Goal: Transaction & Acquisition: Purchase product/service

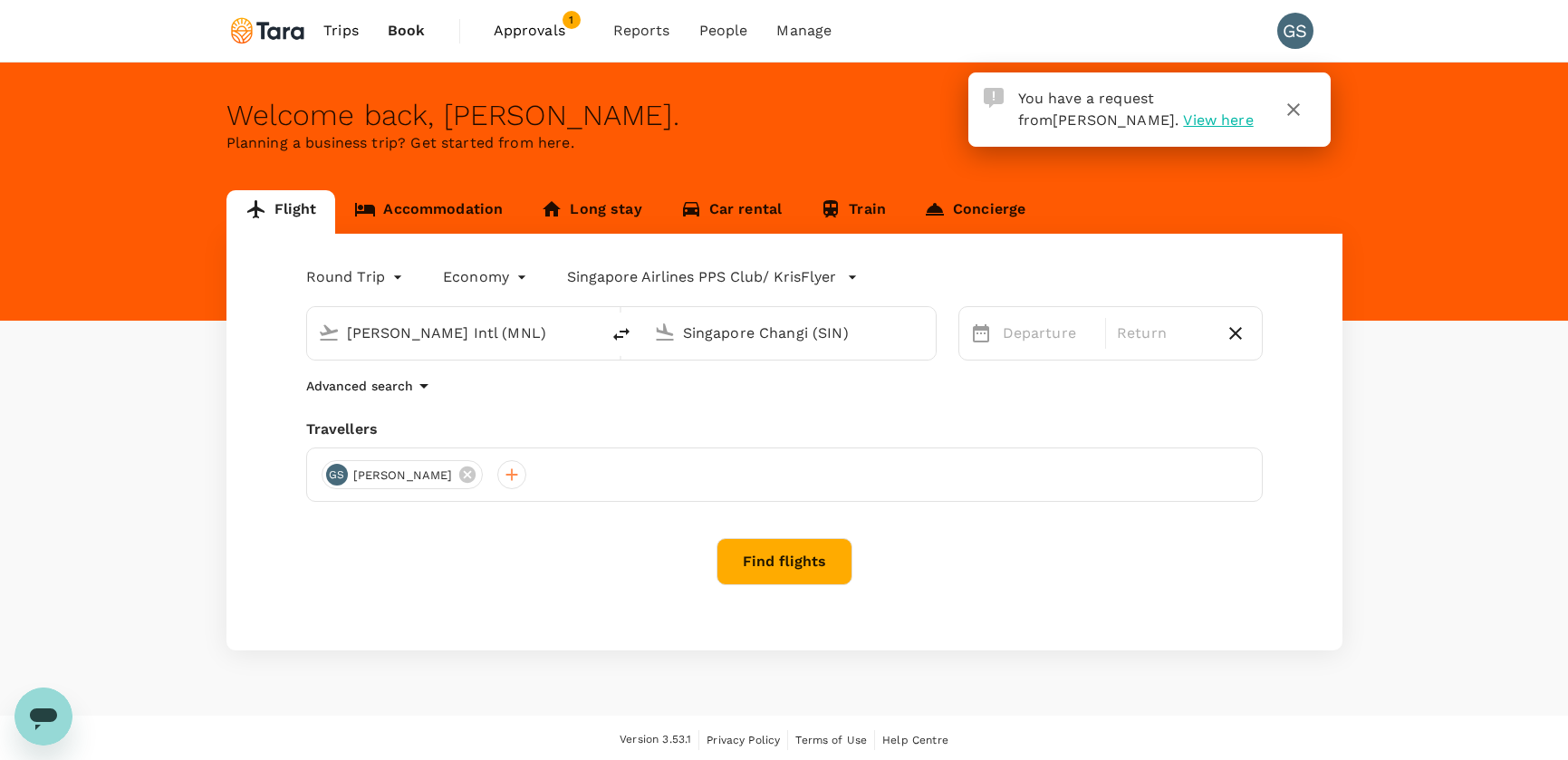
click at [512, 31] on span "Approvals" at bounding box center [539, 30] width 91 height 22
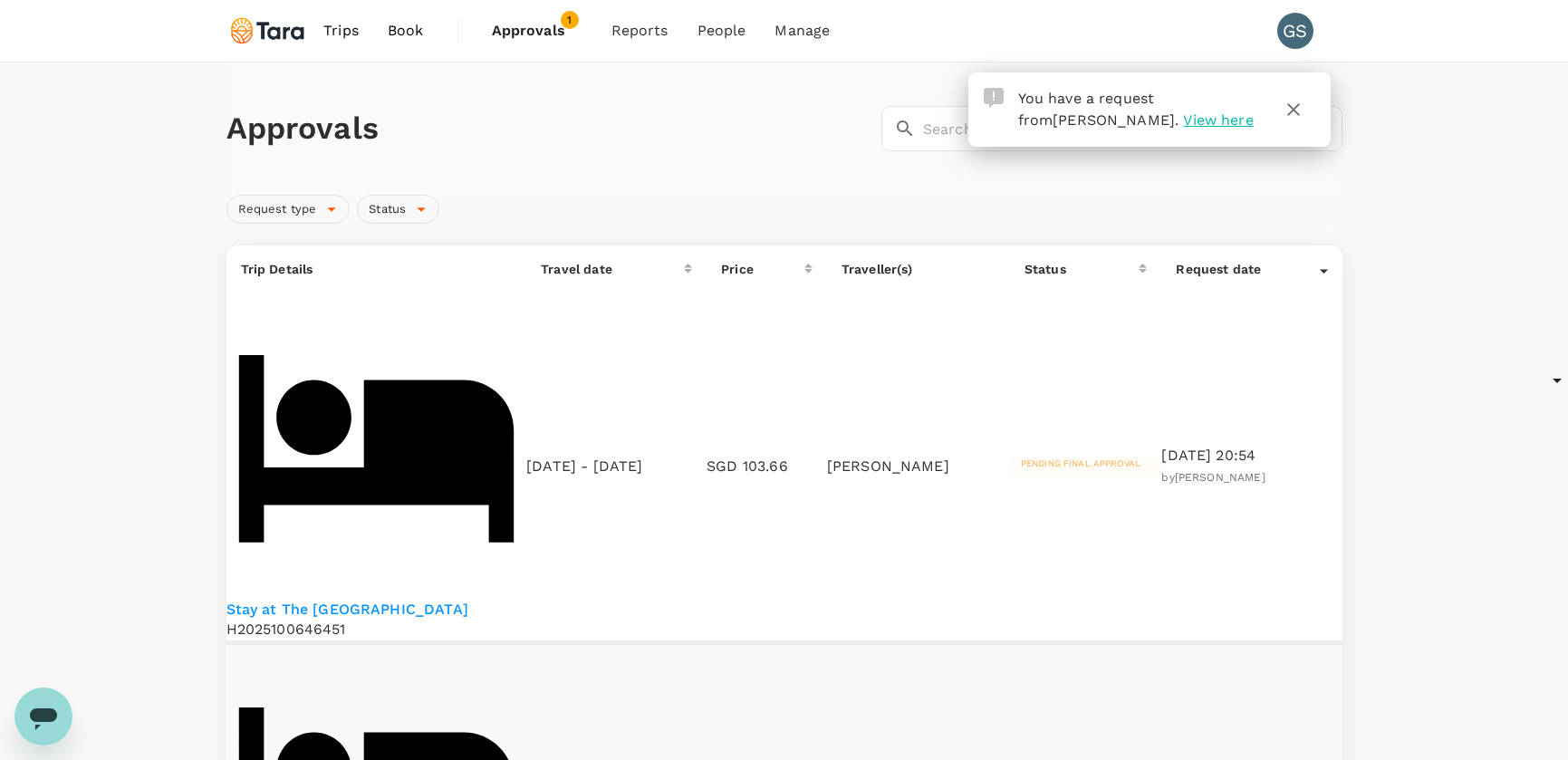
click at [433, 600] on p "Stay at The B Hotel Quezon City" at bounding box center [376, 610] width 300 height 21
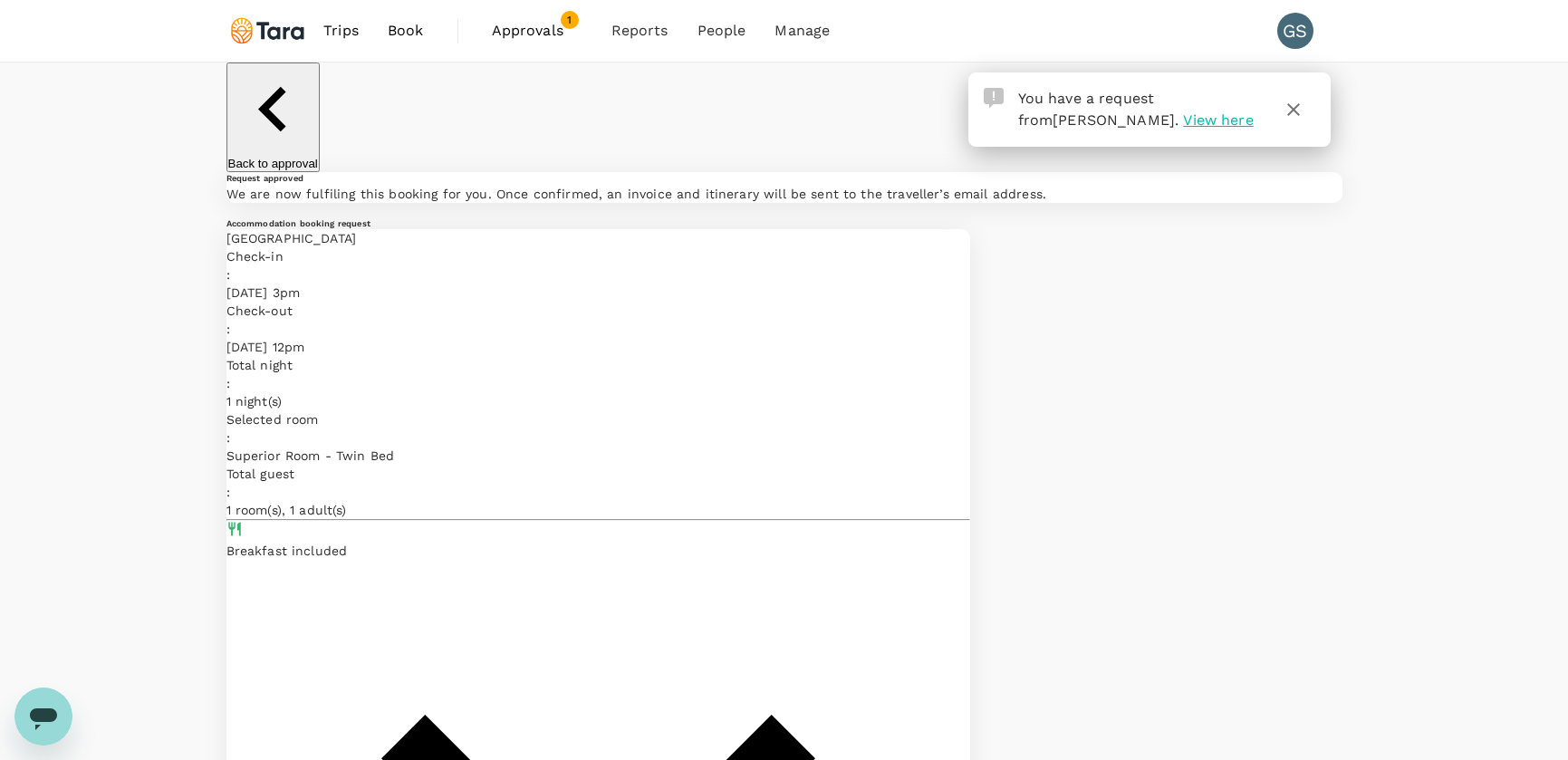
click at [401, 31] on span "Book" at bounding box center [406, 30] width 36 height 22
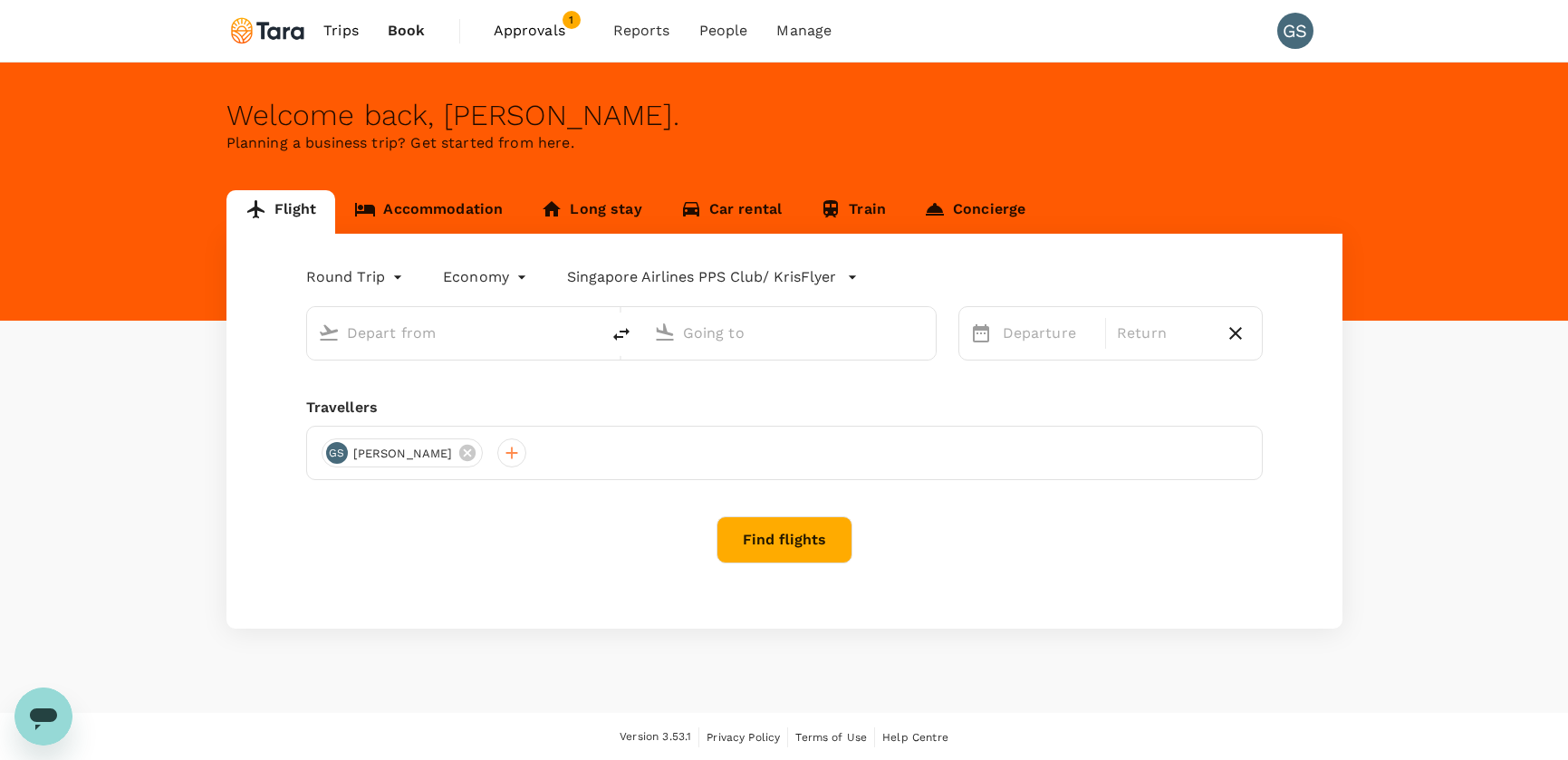
type input "Ninoy Aquino Intl (MNL)"
type input "Singapore Changi (SIN)"
type input "Ninoy Aquino Intl (MNL)"
type input "Singapore Changi (SIN)"
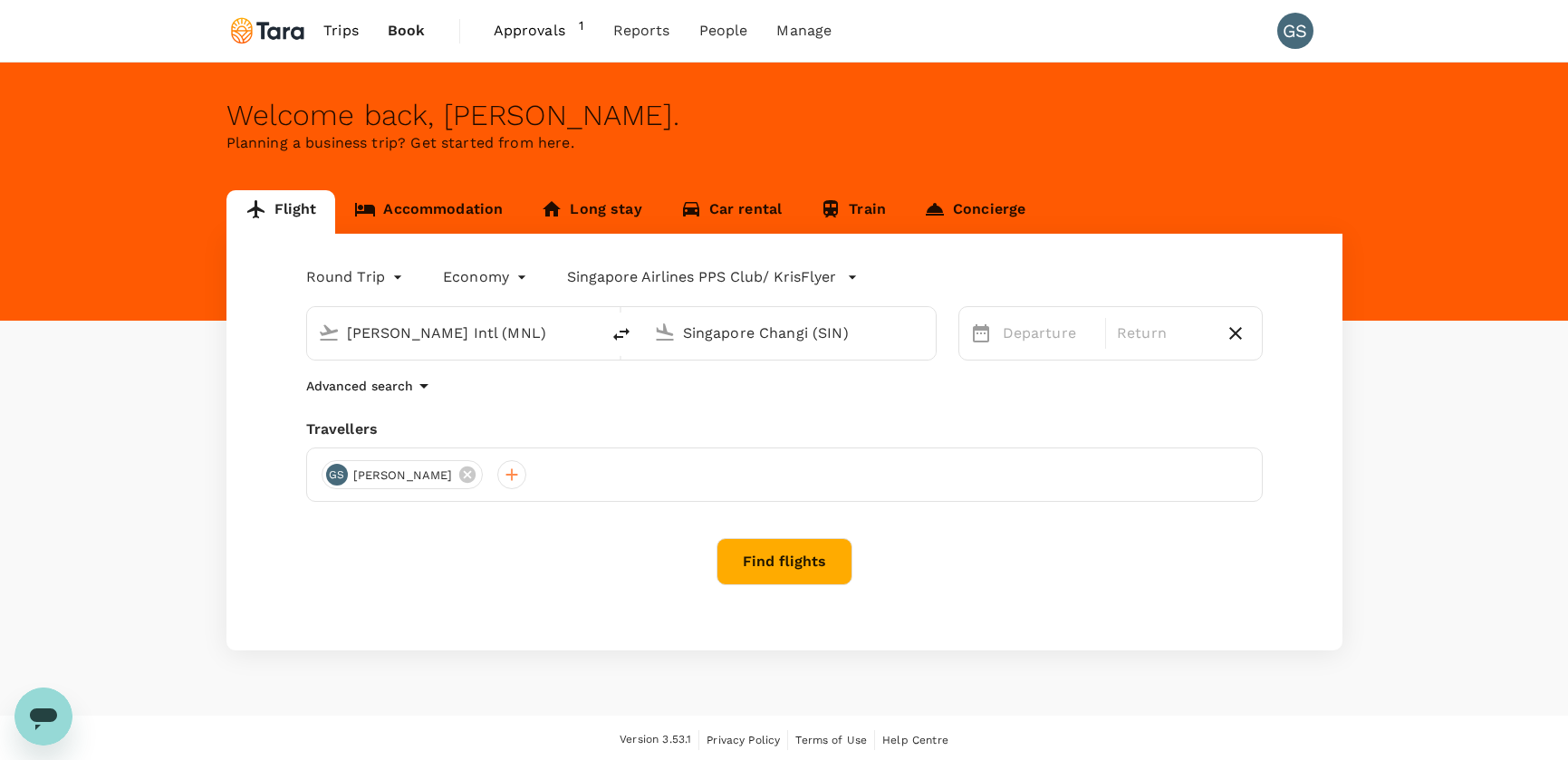
click at [417, 209] on link "Accommodation" at bounding box center [428, 212] width 187 height 44
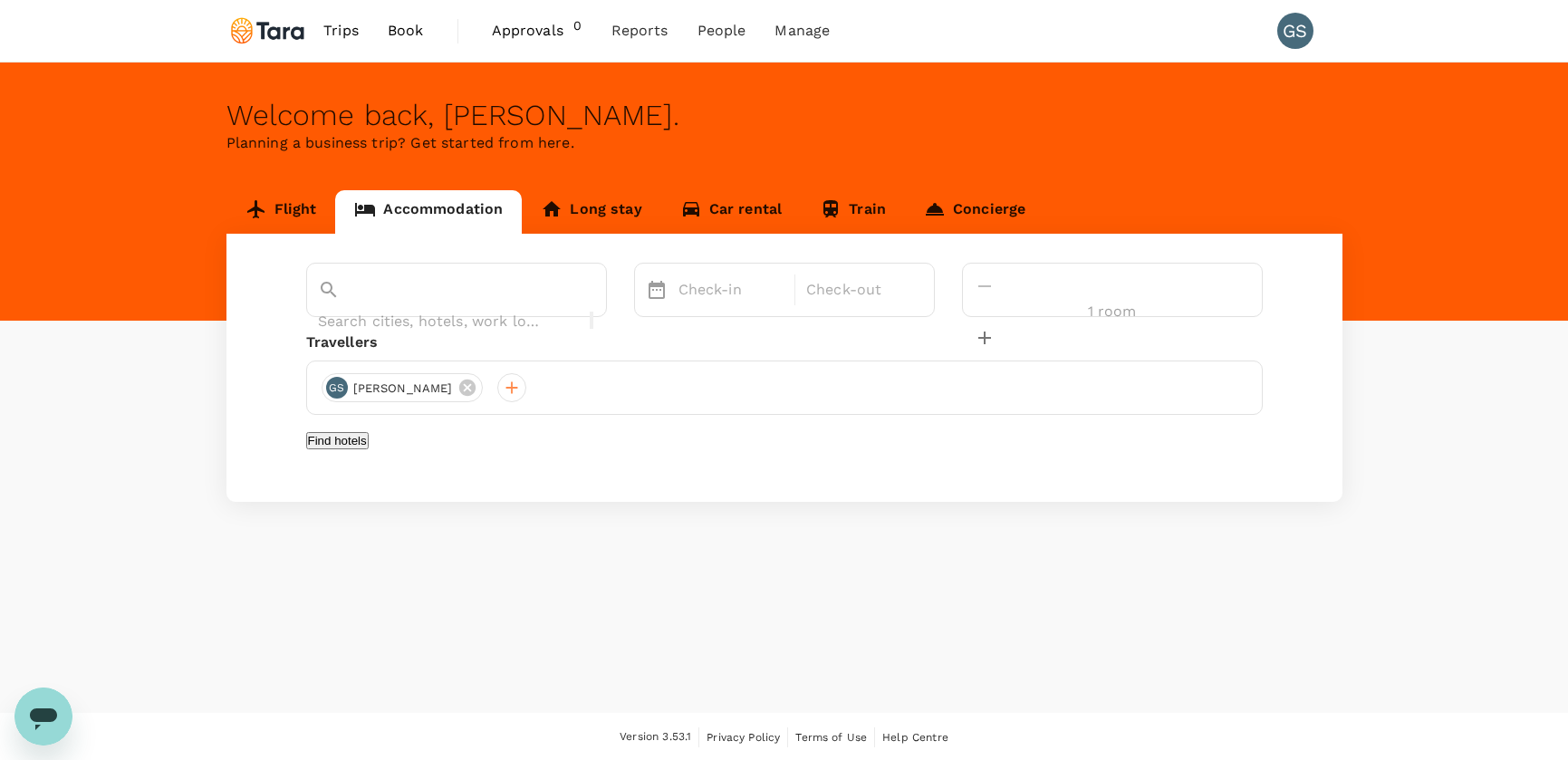
click at [406, 307] on input "text" at bounding box center [431, 321] width 226 height 28
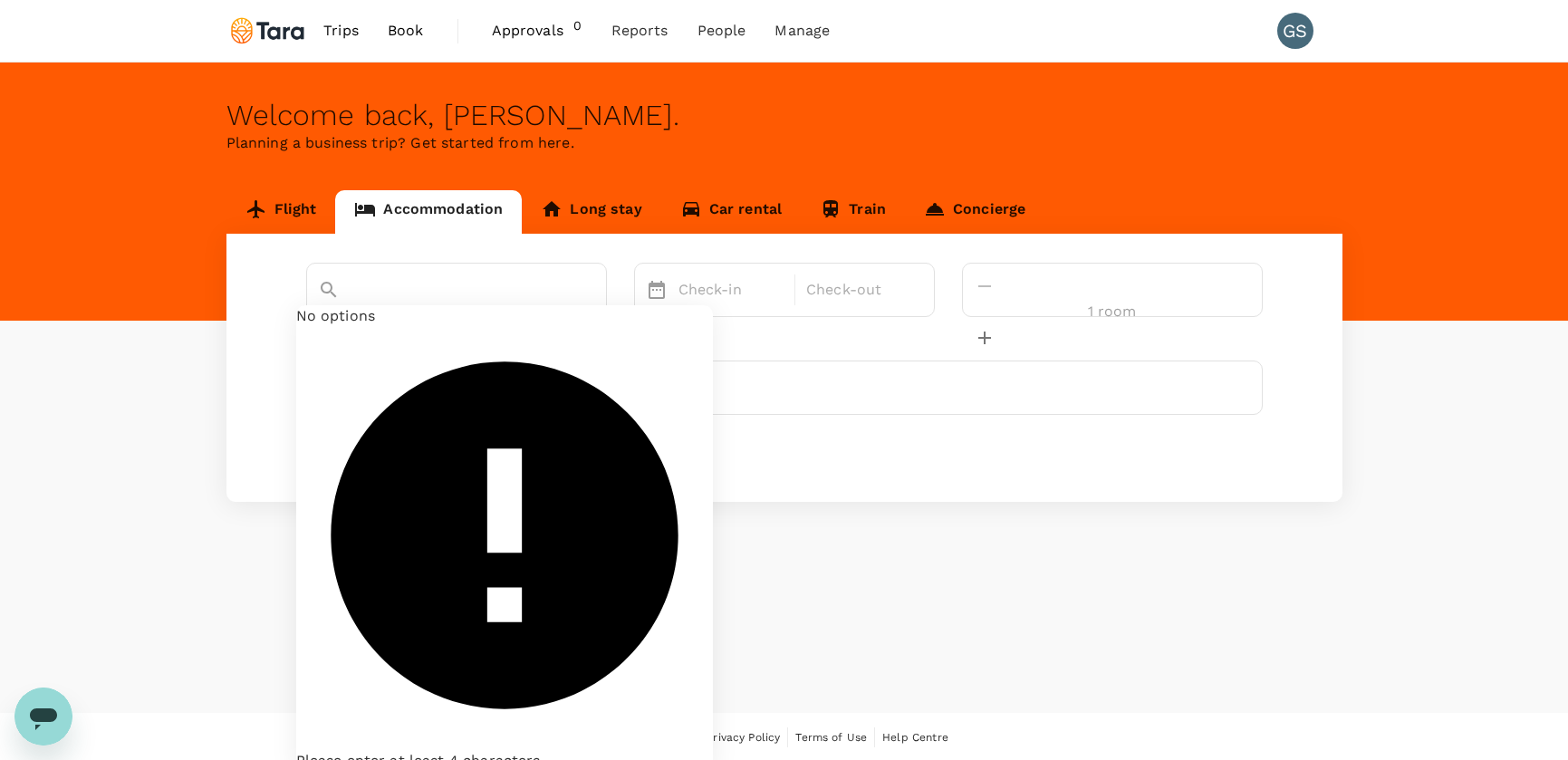
paste input "Acacia Hotel"
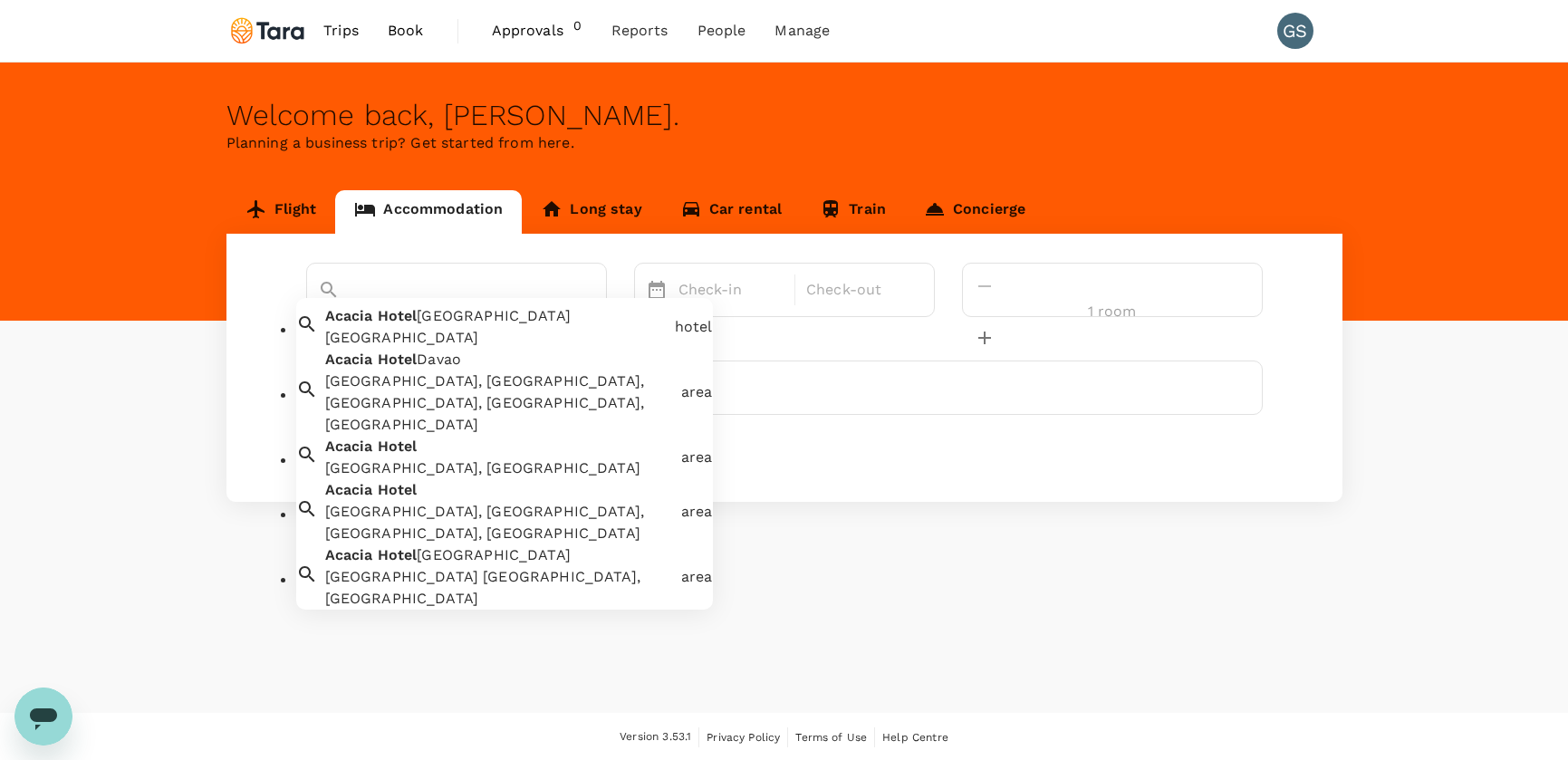
click at [416, 408] on div "Acacia Hotel Davao, J.P. Laurel Avenue, Lanang, Davao City, Davao del Sur, Phil…" at bounding box center [499, 403] width 349 height 65
type input "[GEOGRAPHIC_DATA]"
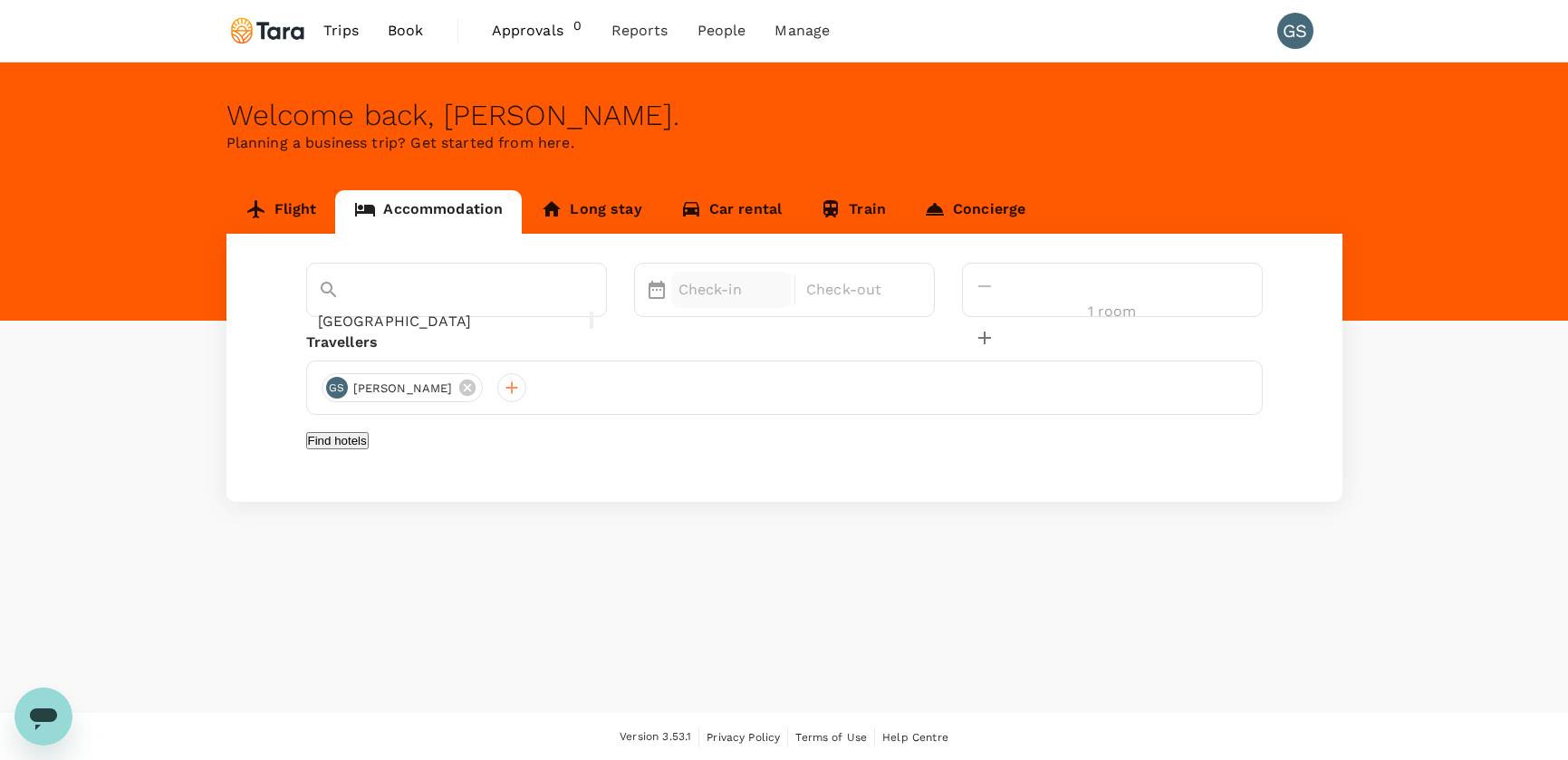
click at [764, 295] on p "Check-in" at bounding box center [731, 289] width 106 height 22
click at [826, 480] on div "16" at bounding box center [809, 481] width 34 height 34
click at [1416, 571] on div "Welcome back , Gilbert Roland . Planning a business trip? Get started from here…" at bounding box center [784, 388] width 1568 height 650
click at [763, 298] on div "16 Oct" at bounding box center [730, 290] width 120 height 36
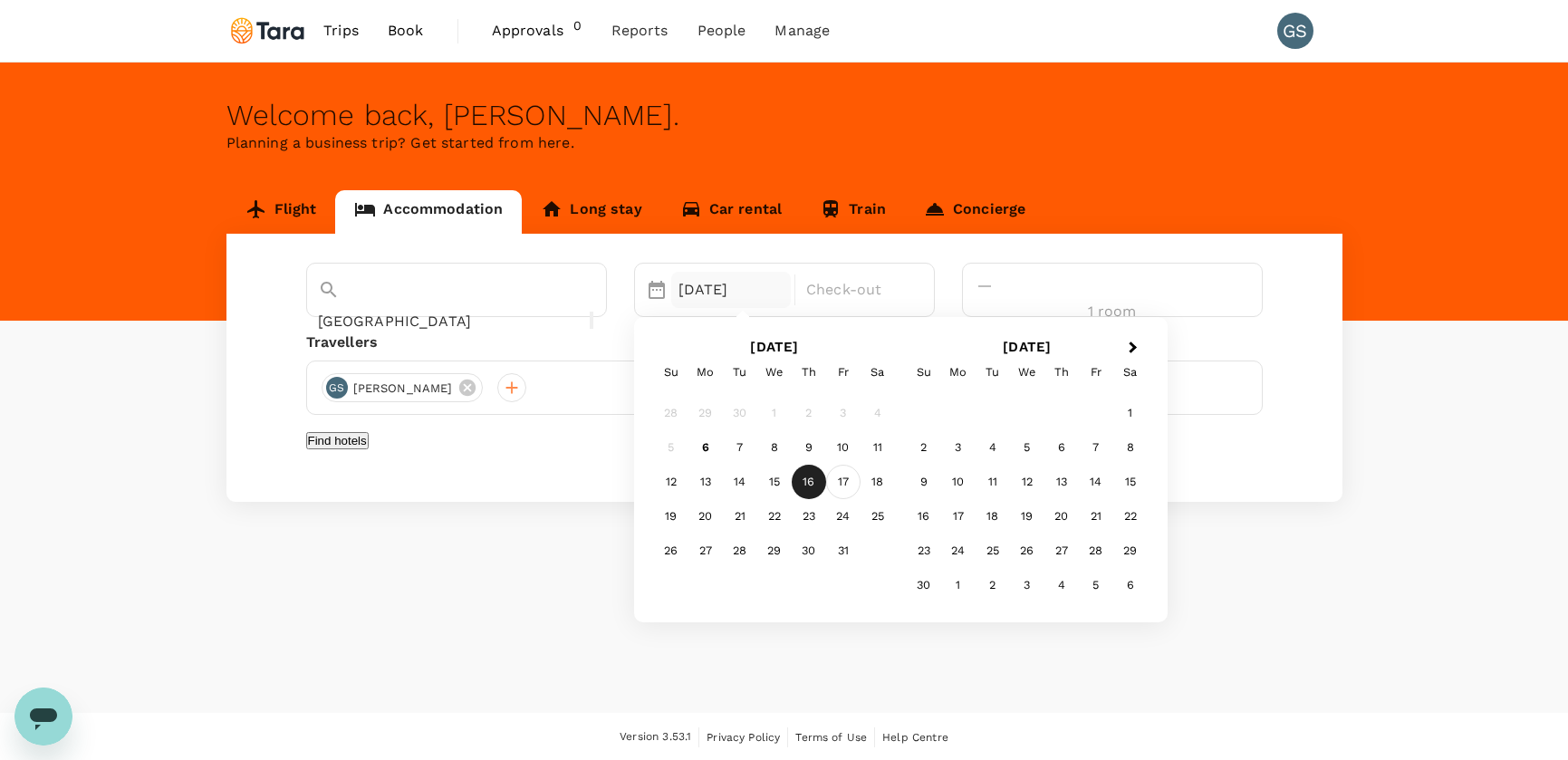
click at [860, 484] on div "17" at bounding box center [843, 481] width 34 height 34
click at [826, 485] on div "16" at bounding box center [809, 481] width 34 height 34
click at [766, 299] on div "17 Oct" at bounding box center [730, 290] width 120 height 36
click at [826, 479] on div "16" at bounding box center [809, 481] width 34 height 34
click at [912, 295] on p "Check-out" at bounding box center [859, 289] width 106 height 22
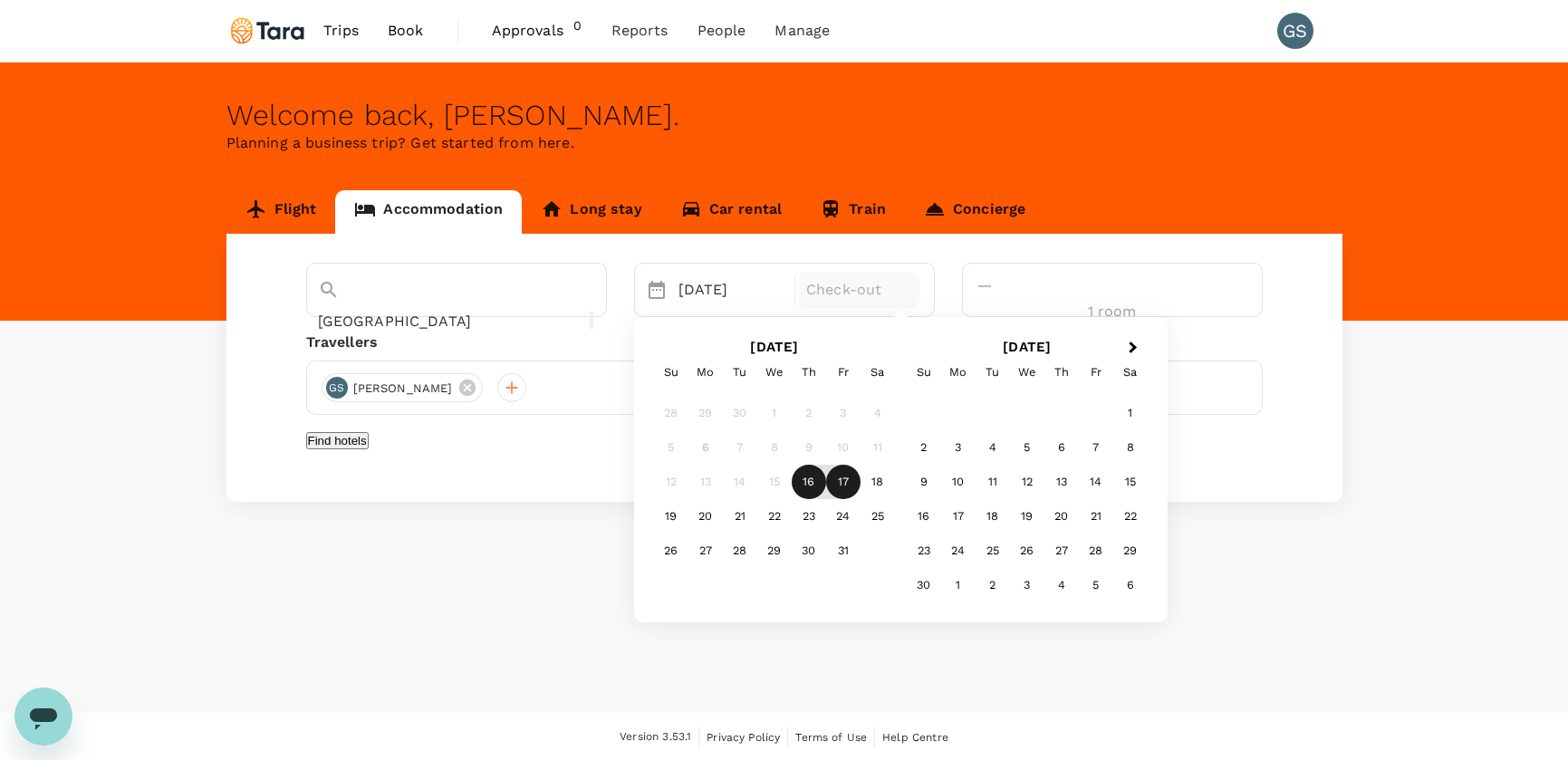
click at [860, 481] on div "17" at bounding box center [843, 481] width 34 height 34
click at [369, 449] on button "Find hotels" at bounding box center [337, 441] width 63 height 17
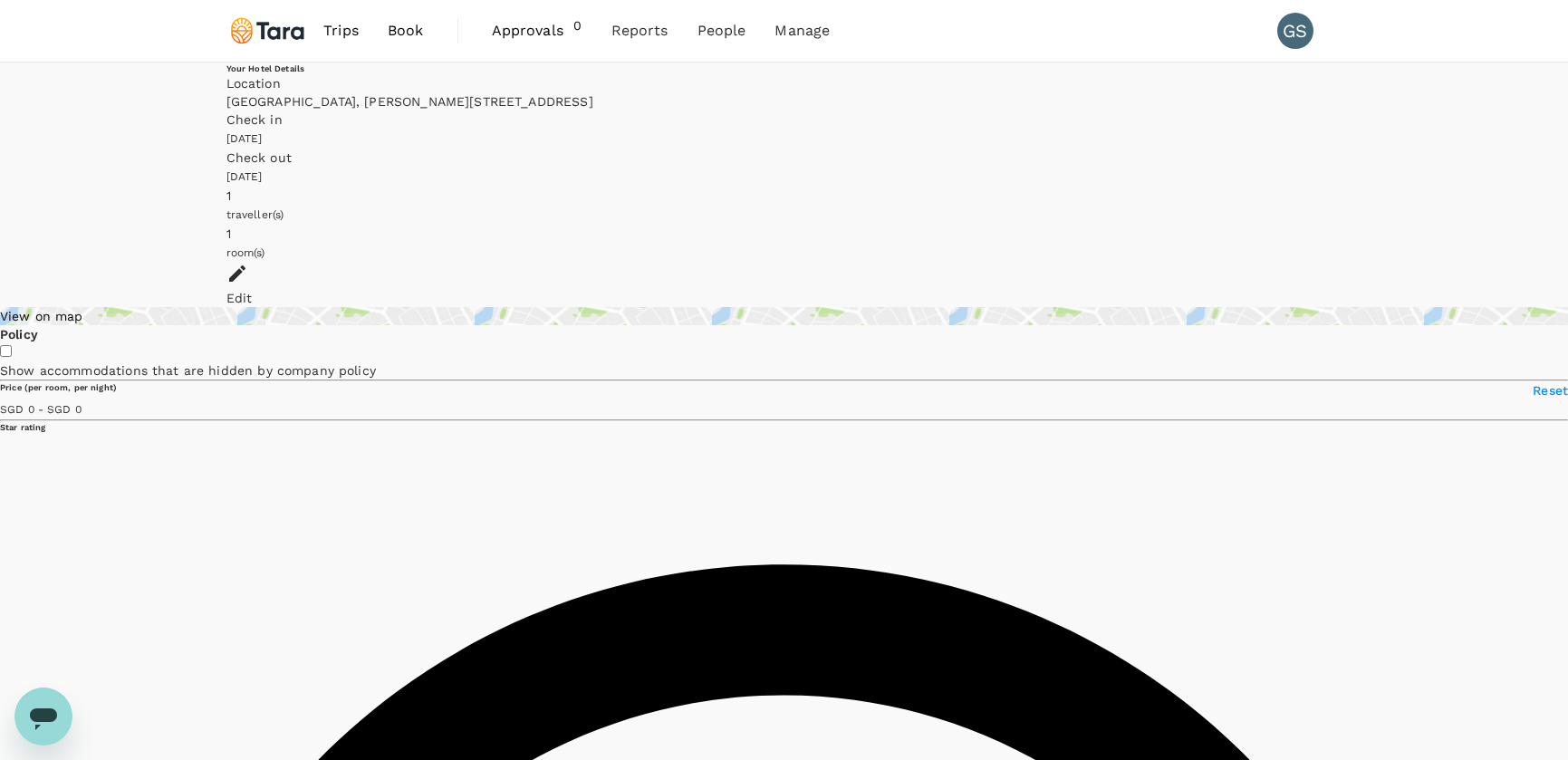
type input "145.14"
type input "SGD"
type input "145.14"
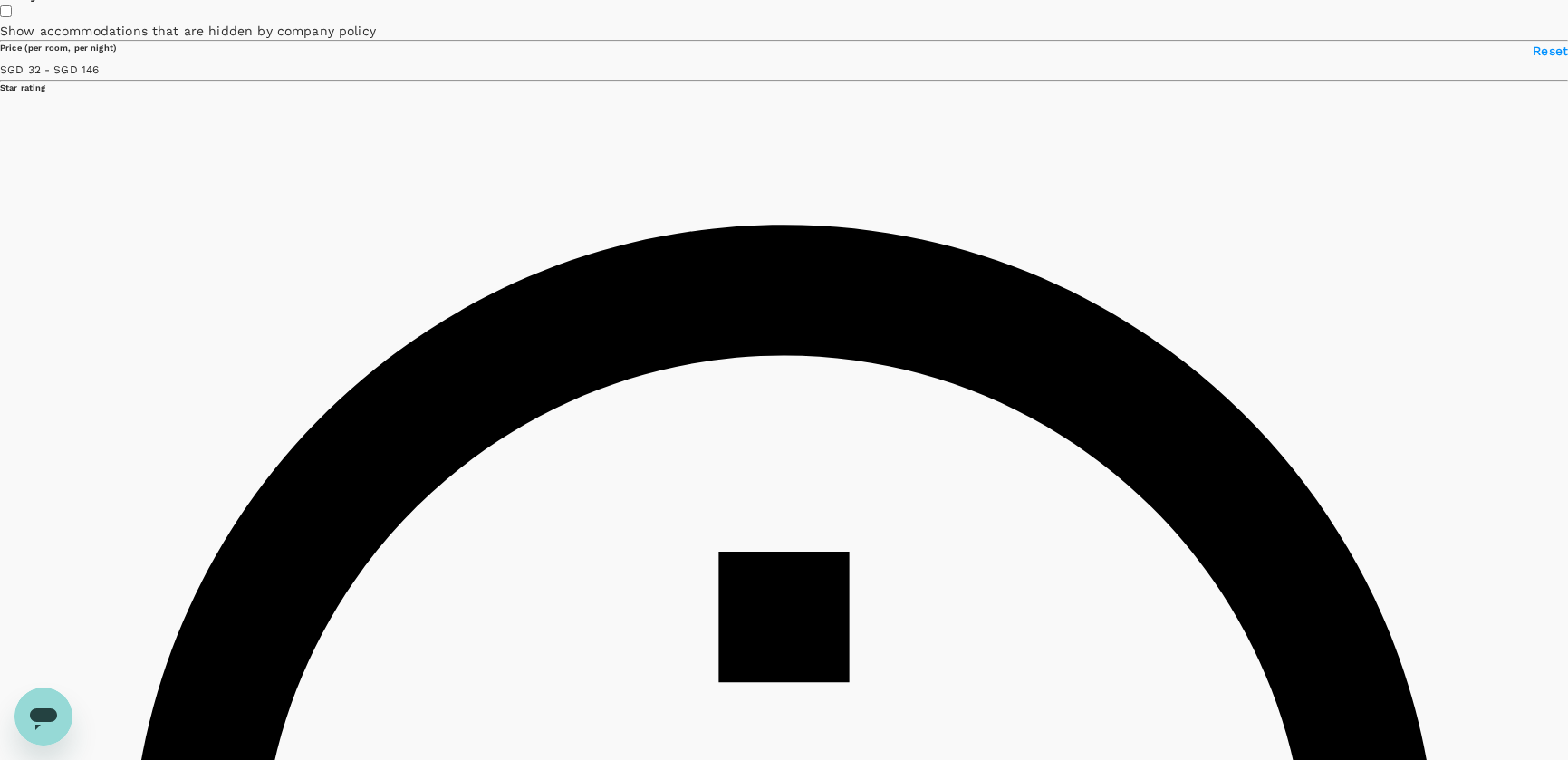
scroll to position [340, 0]
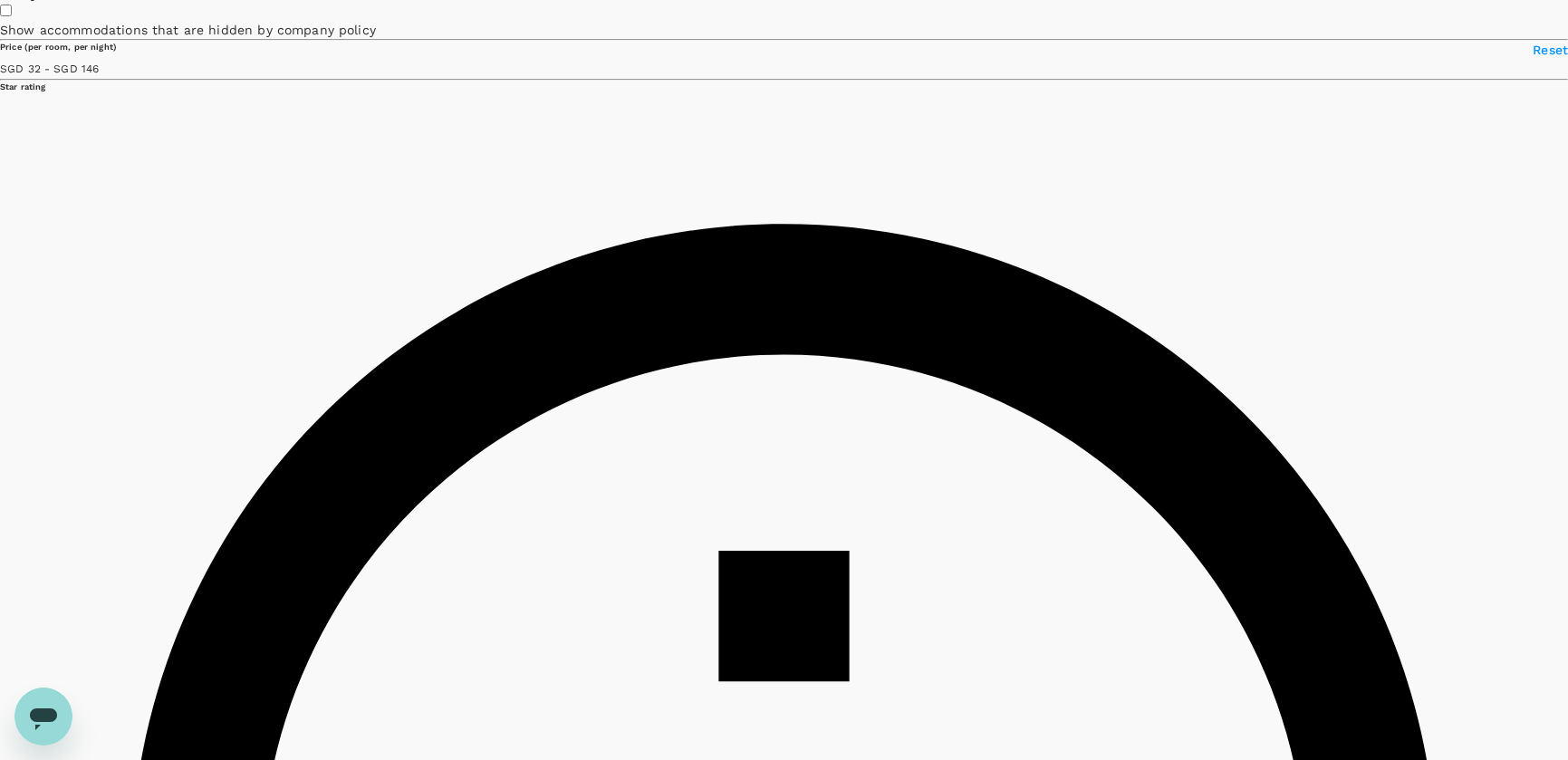
type input "14.26"
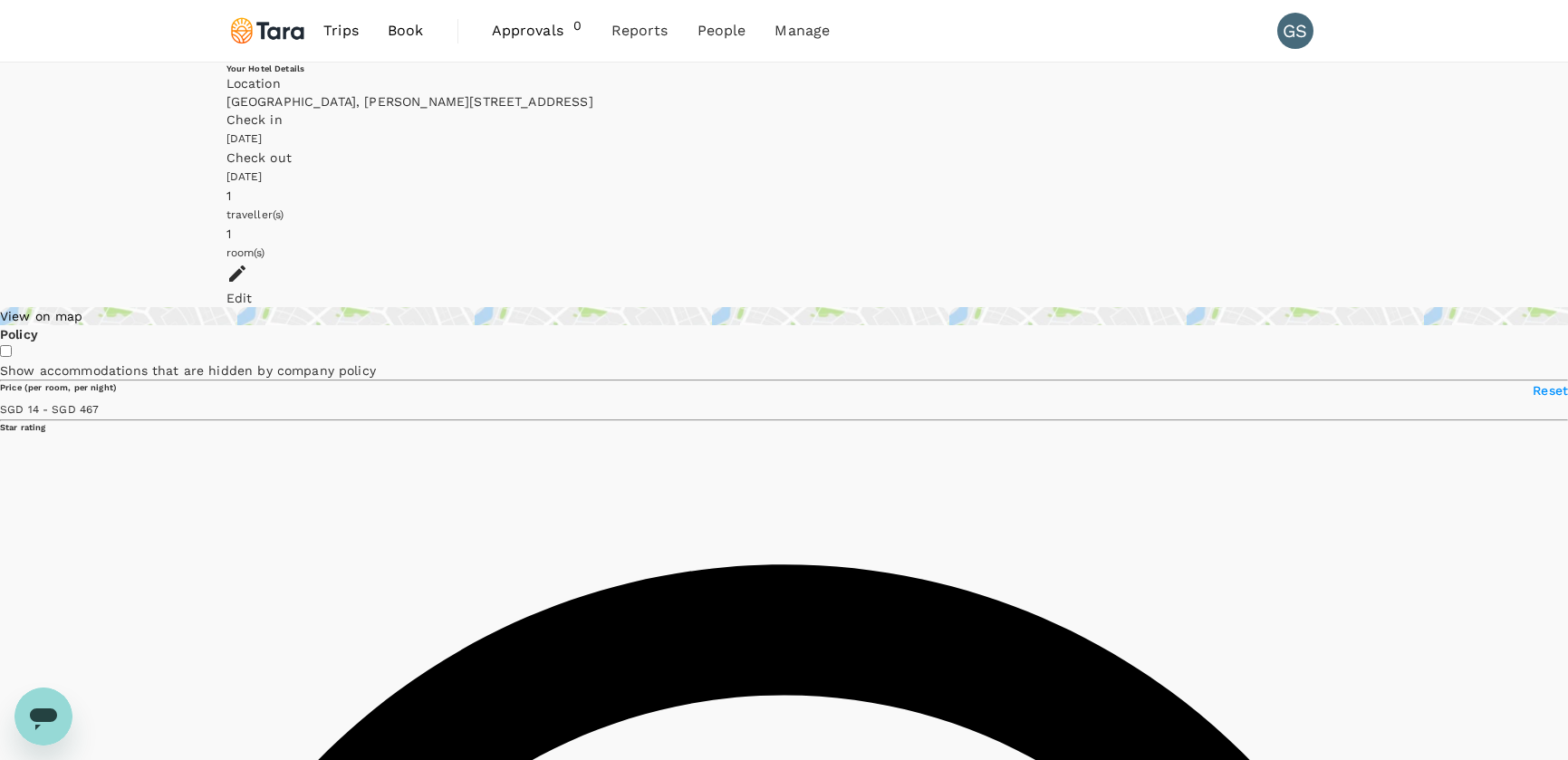
scroll to position [0, 0]
type input "466.26"
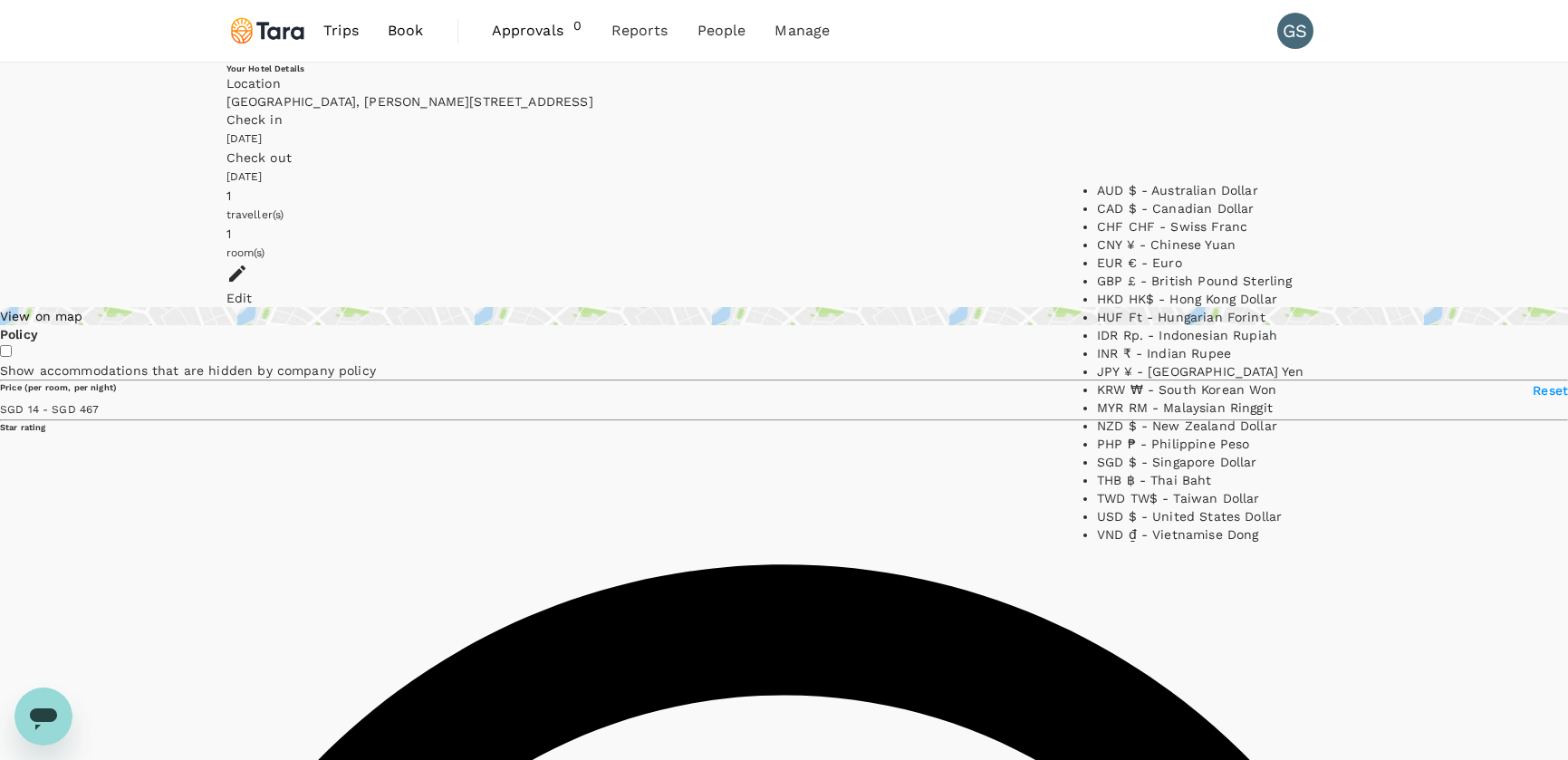
scroll to position [457, 0]
click at [1172, 435] on li "PHP ₱ - Philippine Peso" at bounding box center [1210, 443] width 226 height 18
type input "PHP"
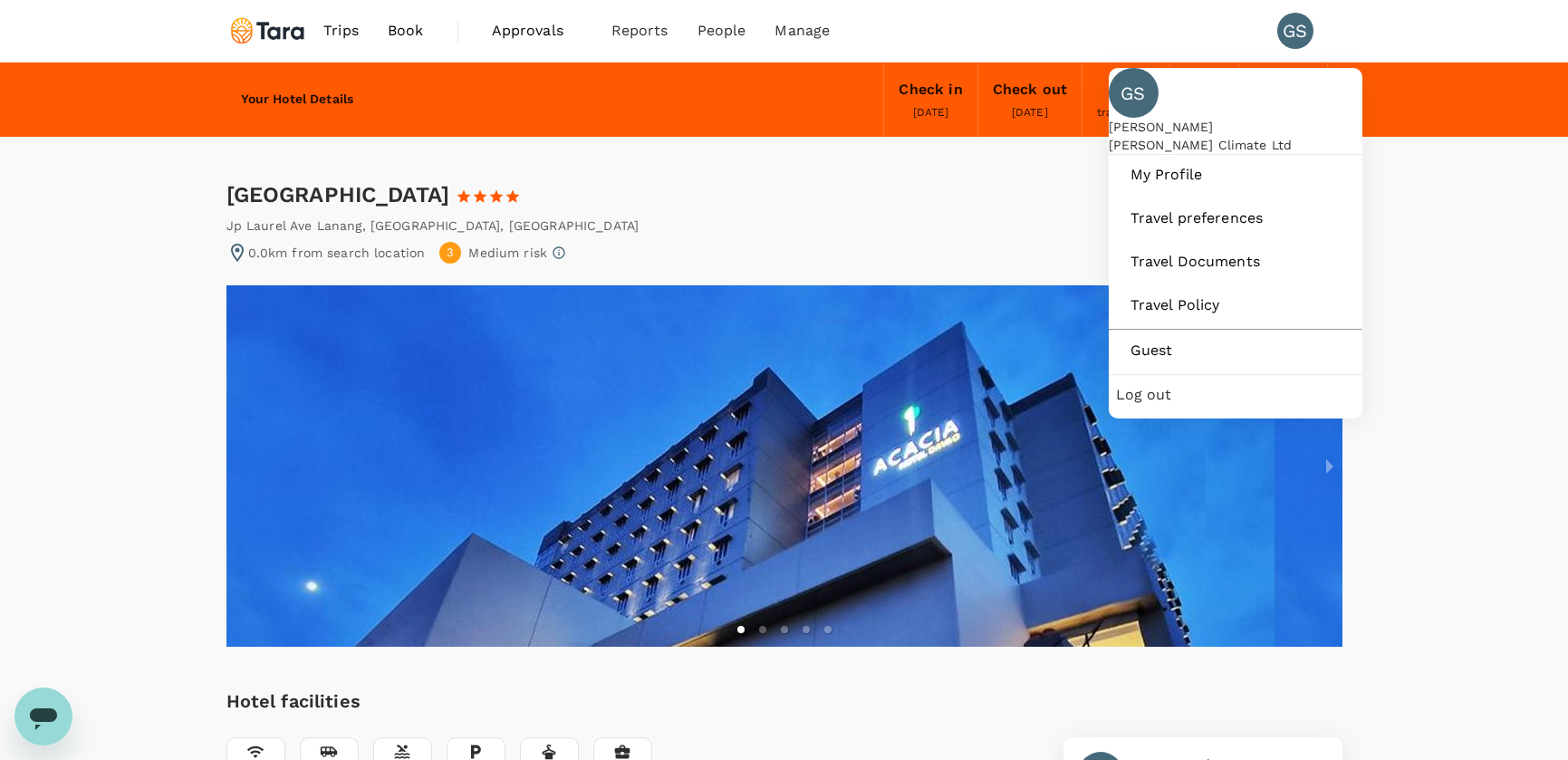
click at [1154, 406] on span "Log out" at bounding box center [1235, 394] width 239 height 22
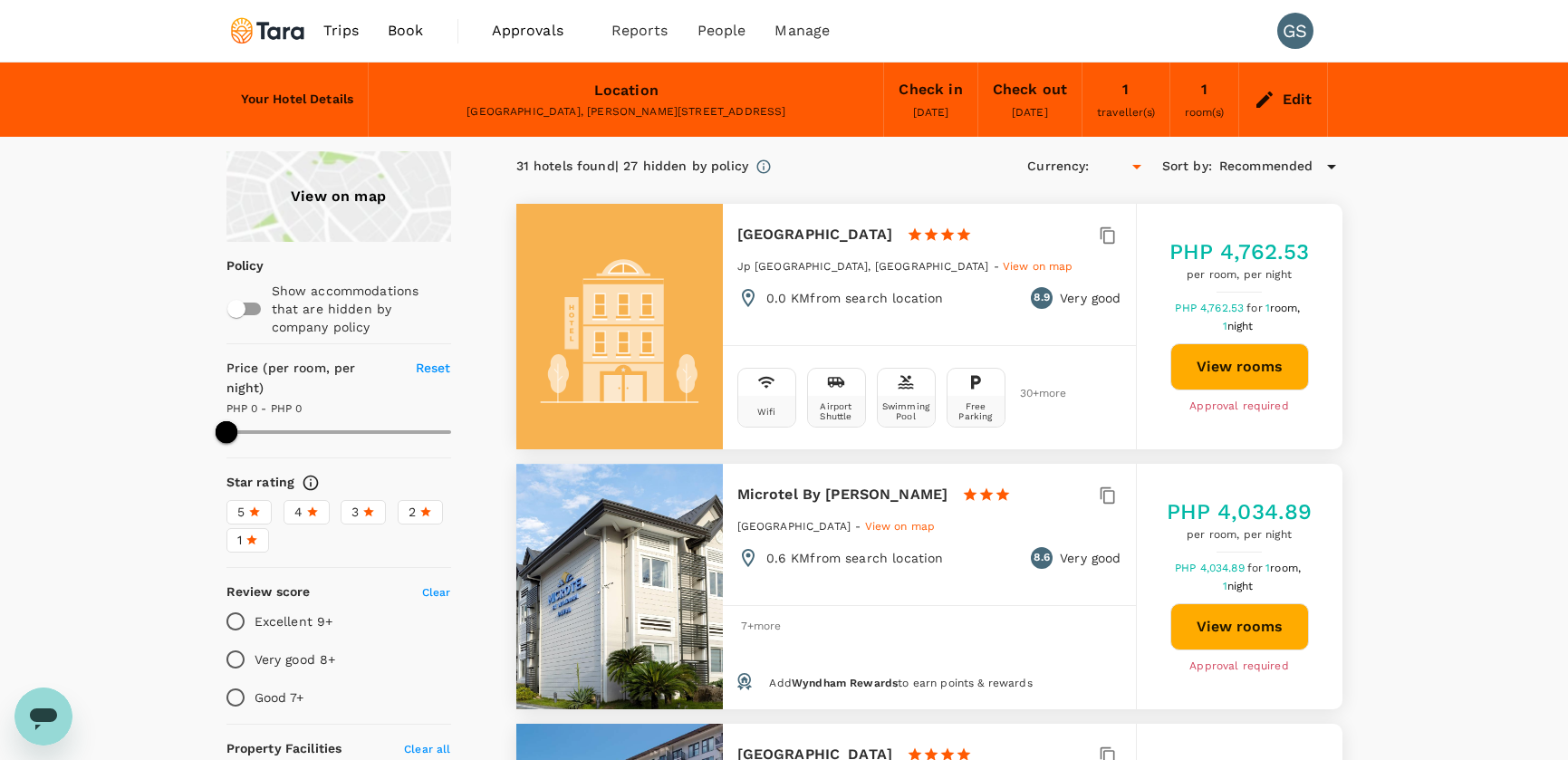
type input "466.26"
type input "PHP"
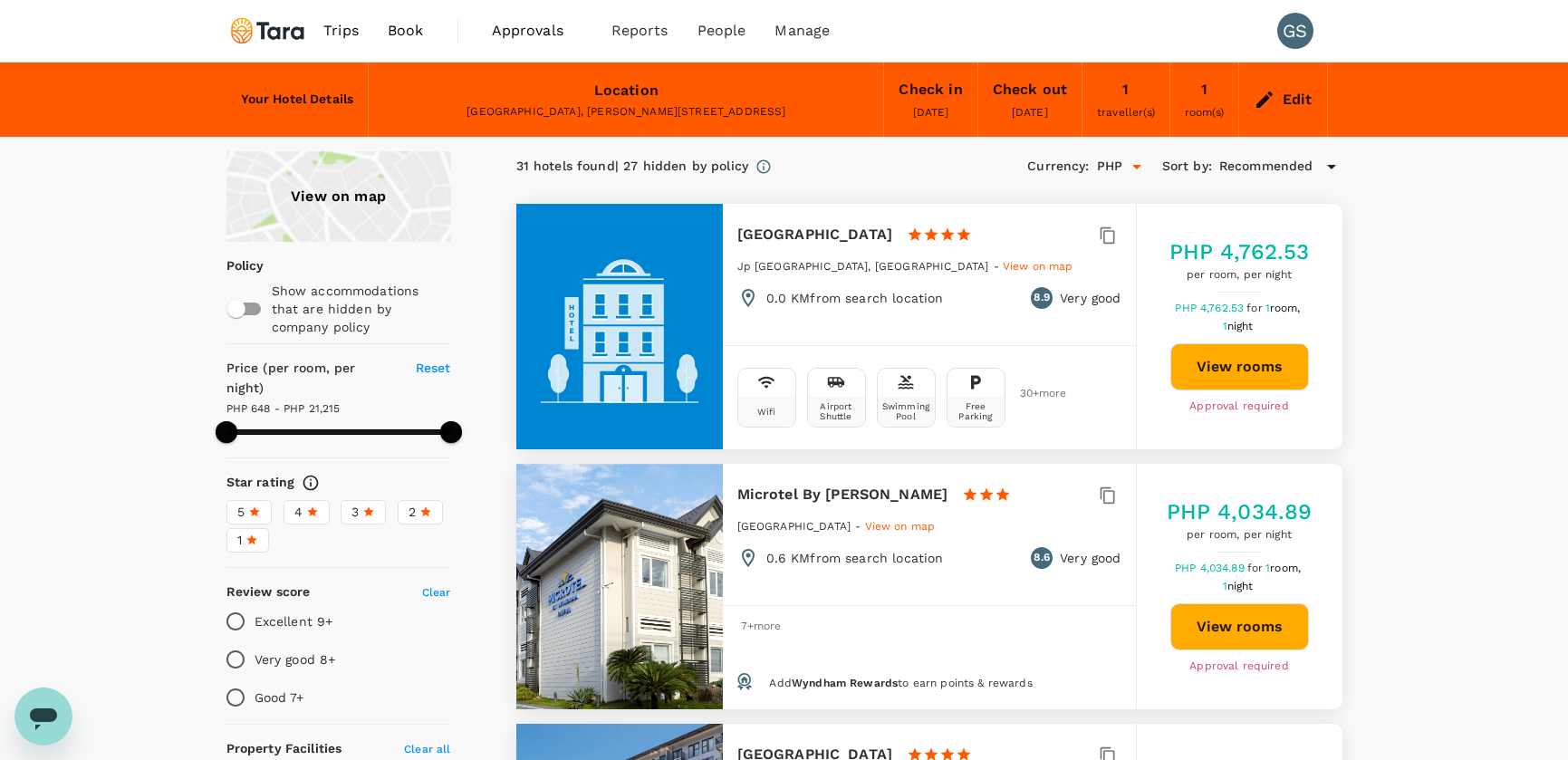
click at [403, 32] on span "Book" at bounding box center [406, 30] width 36 height 22
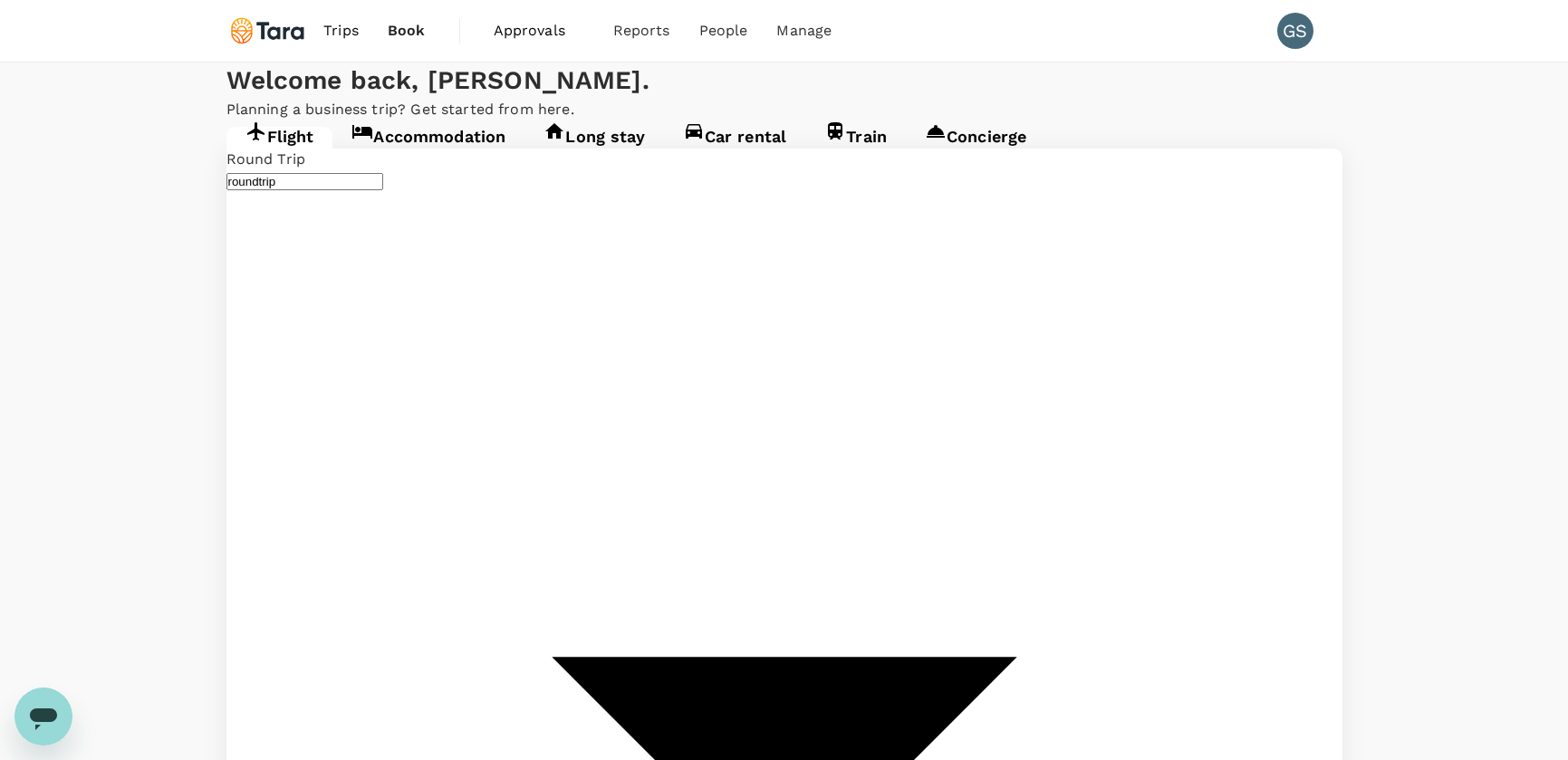
type input "Ninoy Aquino Intl (MNL)"
type input "Singapore Changi (SIN)"
type input "Ninoy Aquino Intl (MNL)"
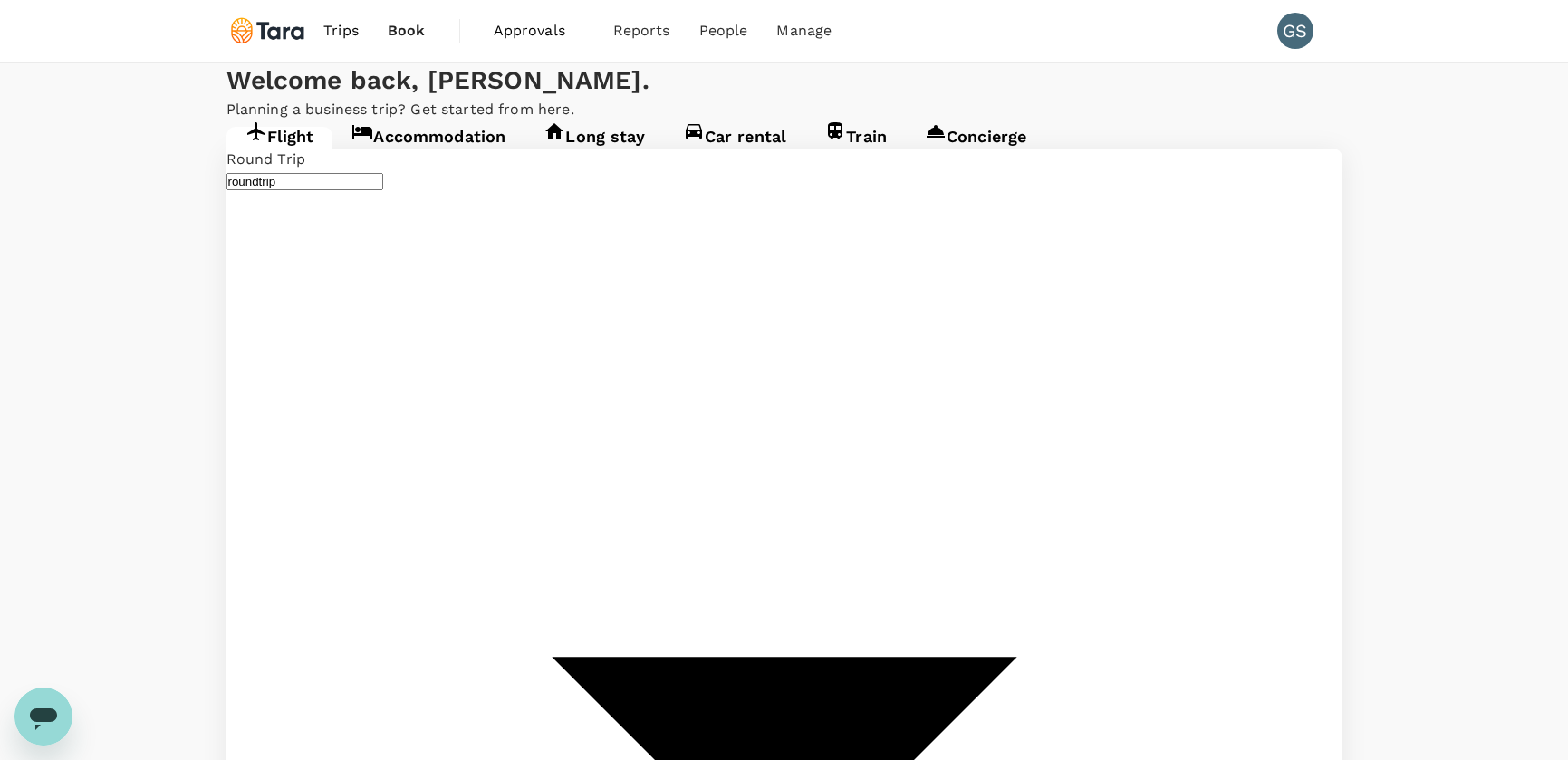
type input "Francisco Bangoy Intl (DVO)"
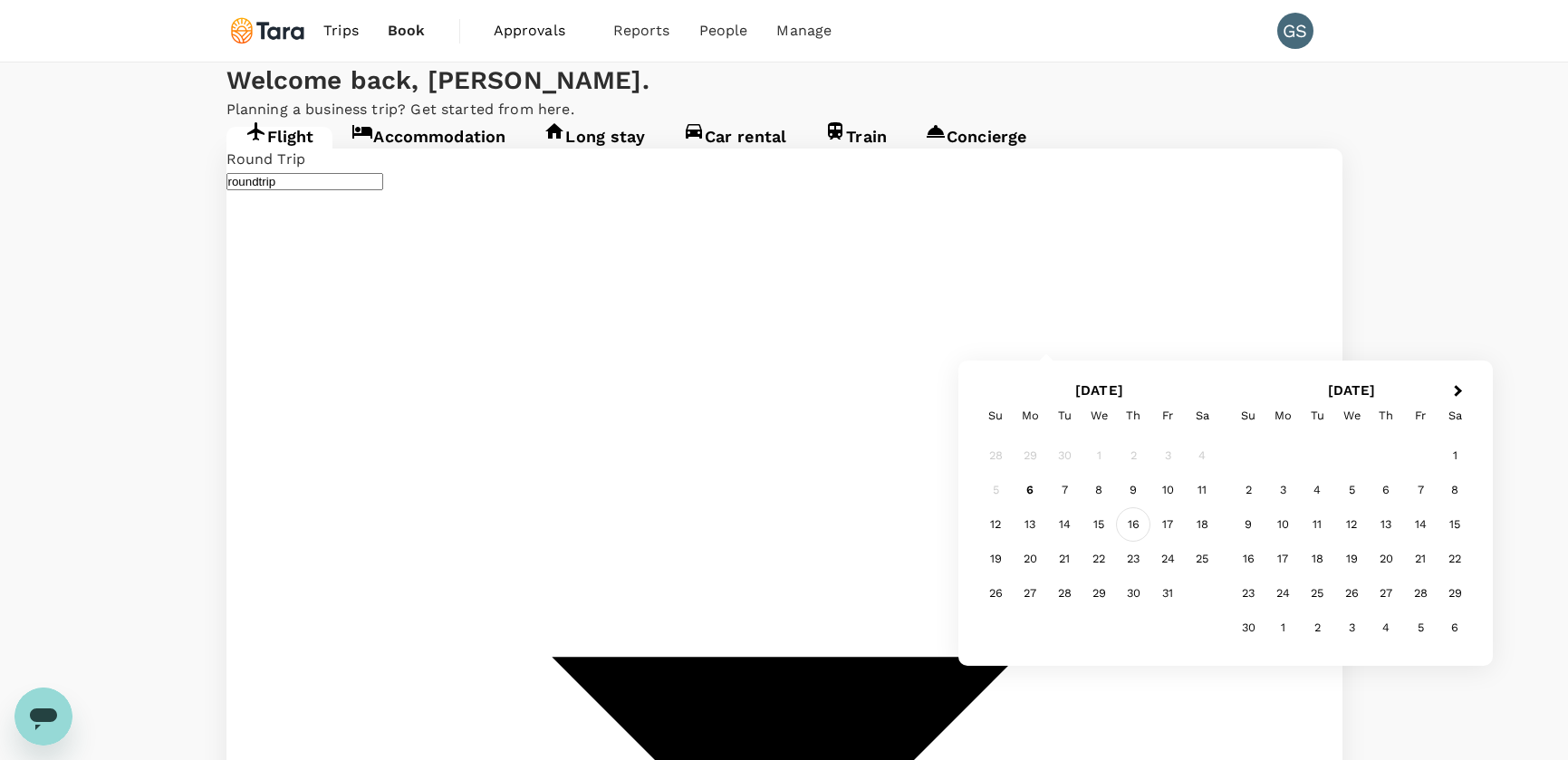
click at [1128, 529] on div "16" at bounding box center [1133, 524] width 34 height 34
click at [1167, 529] on div "17" at bounding box center [1167, 524] width 34 height 34
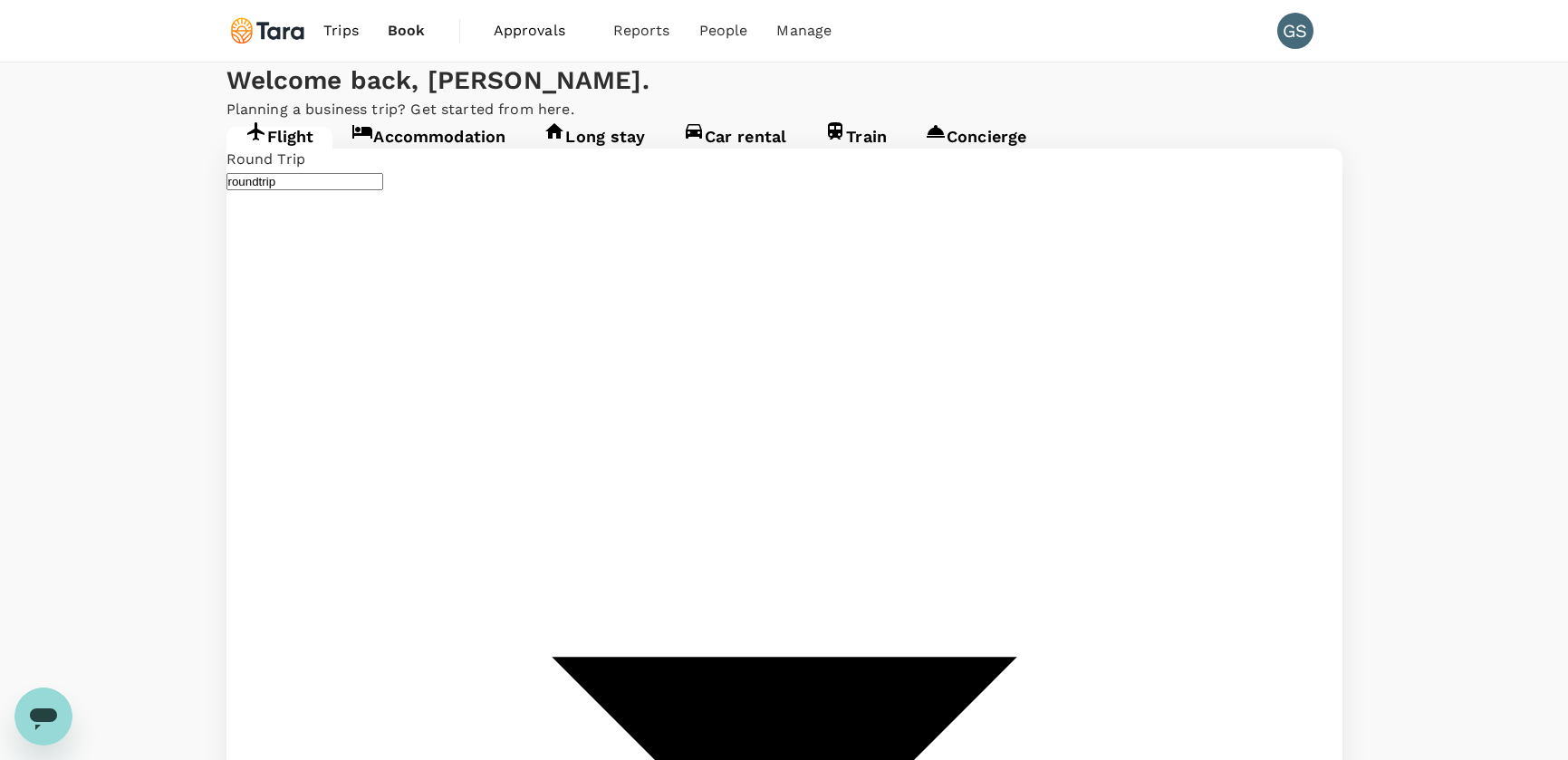
type input "undefined, undefined (any)"
type input "Ninoy Aquino Intl (MNL)"
type input "Francisco Bangoy Intl (DVO)"
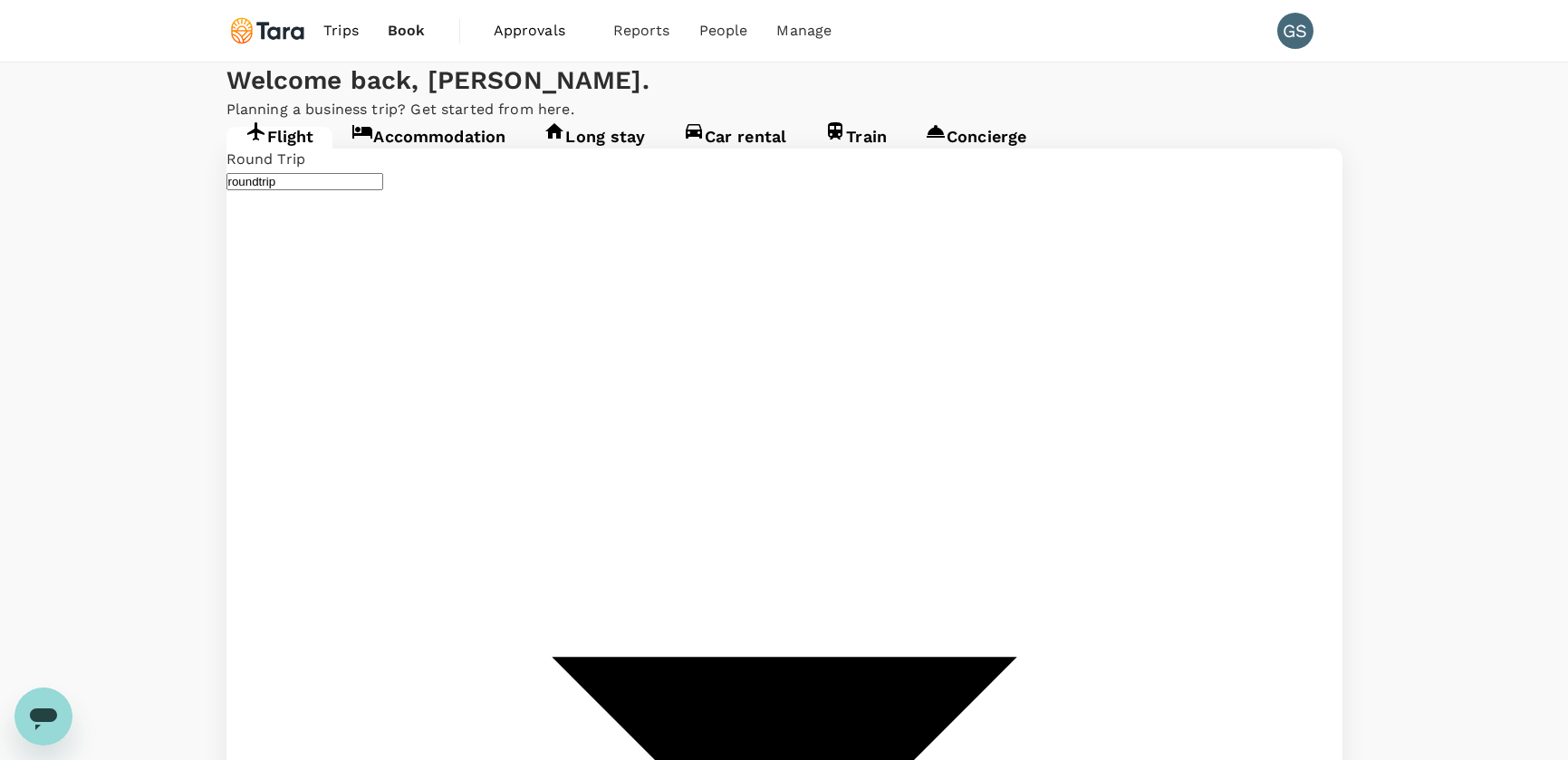
type input "Ninoy Aquino Intl (MNL)"
type input "Francisco Bangoy Intl (DVO)"
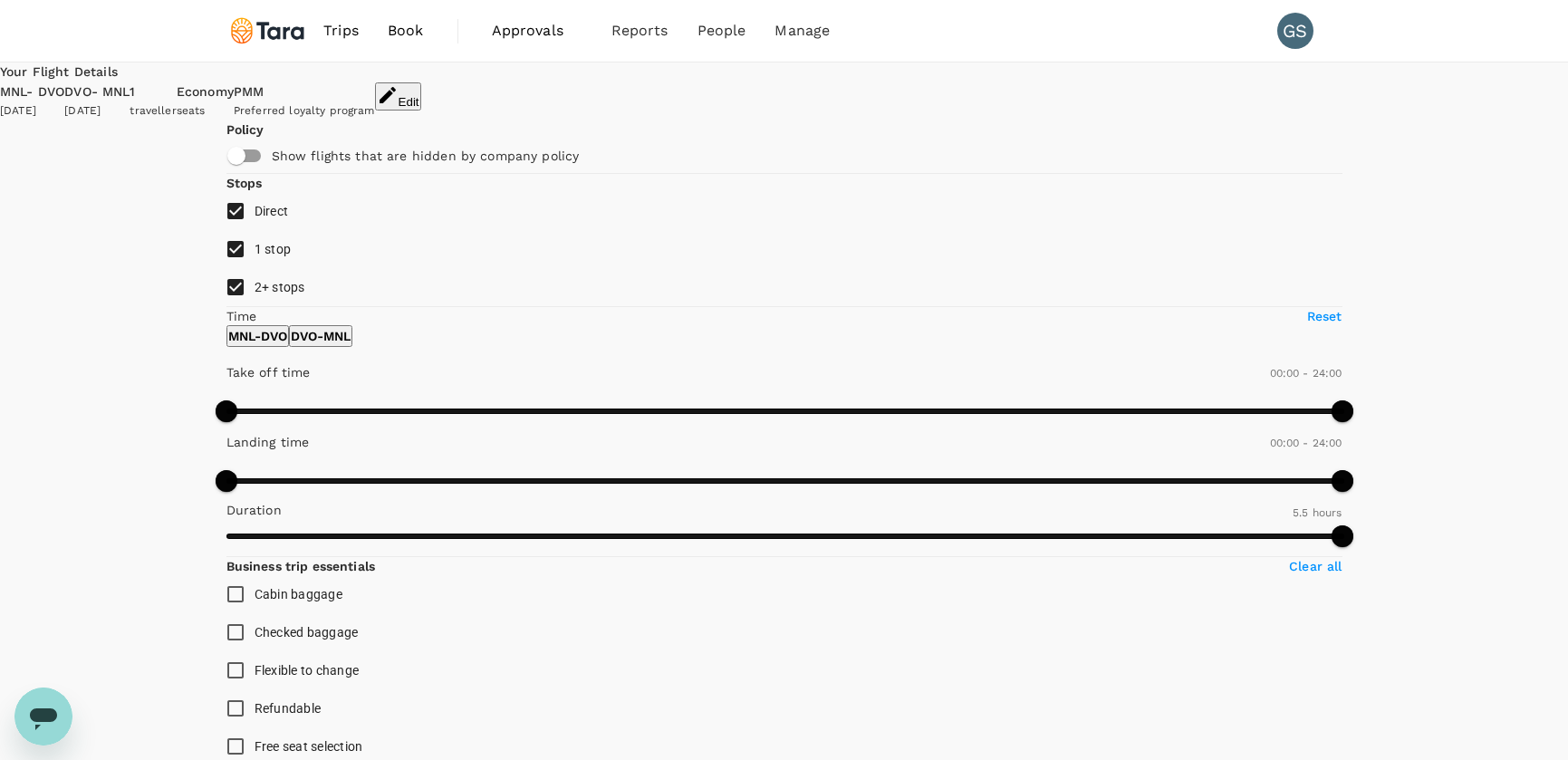
type input "SGD"
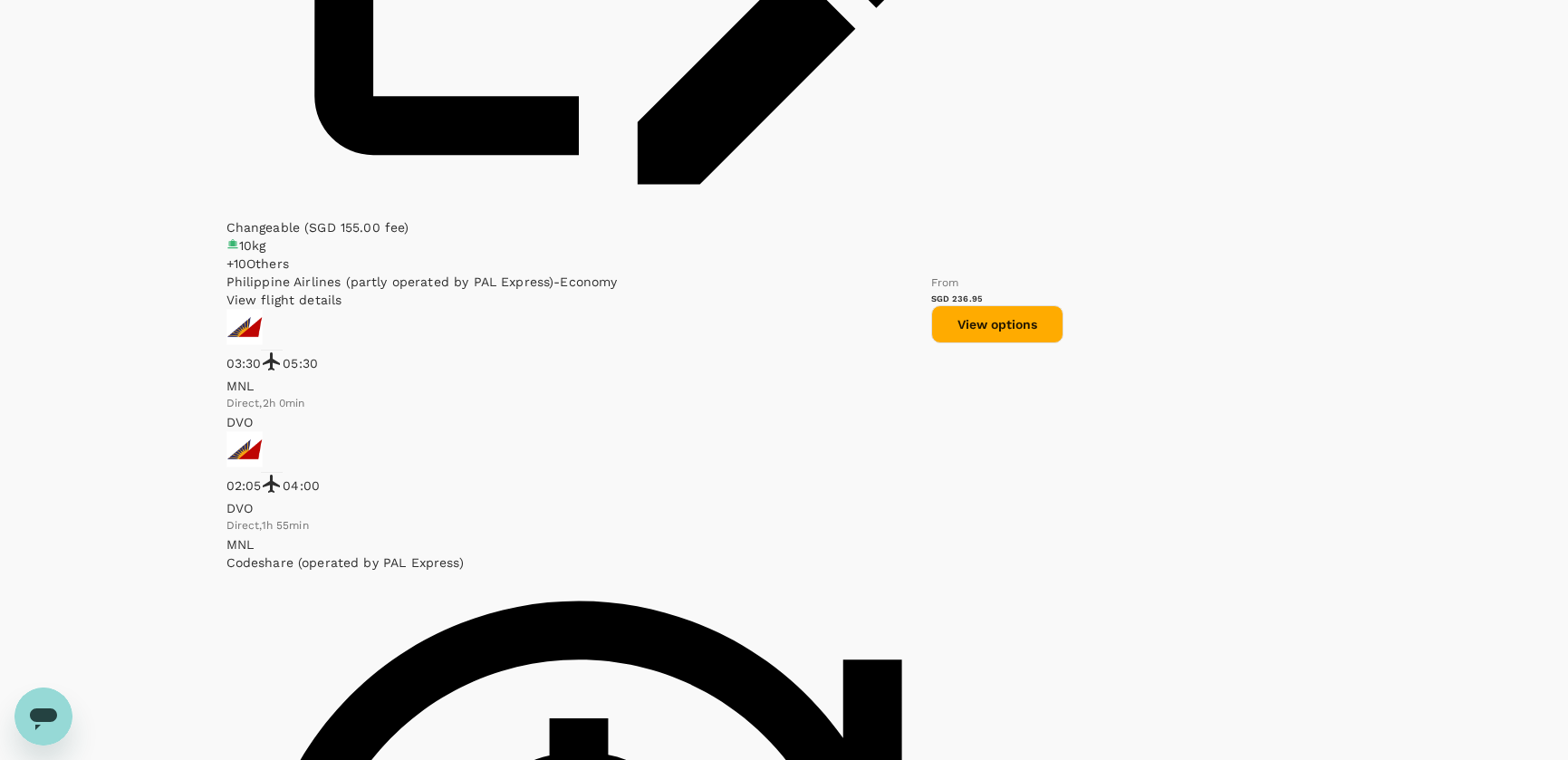
scroll to position [4135, 0]
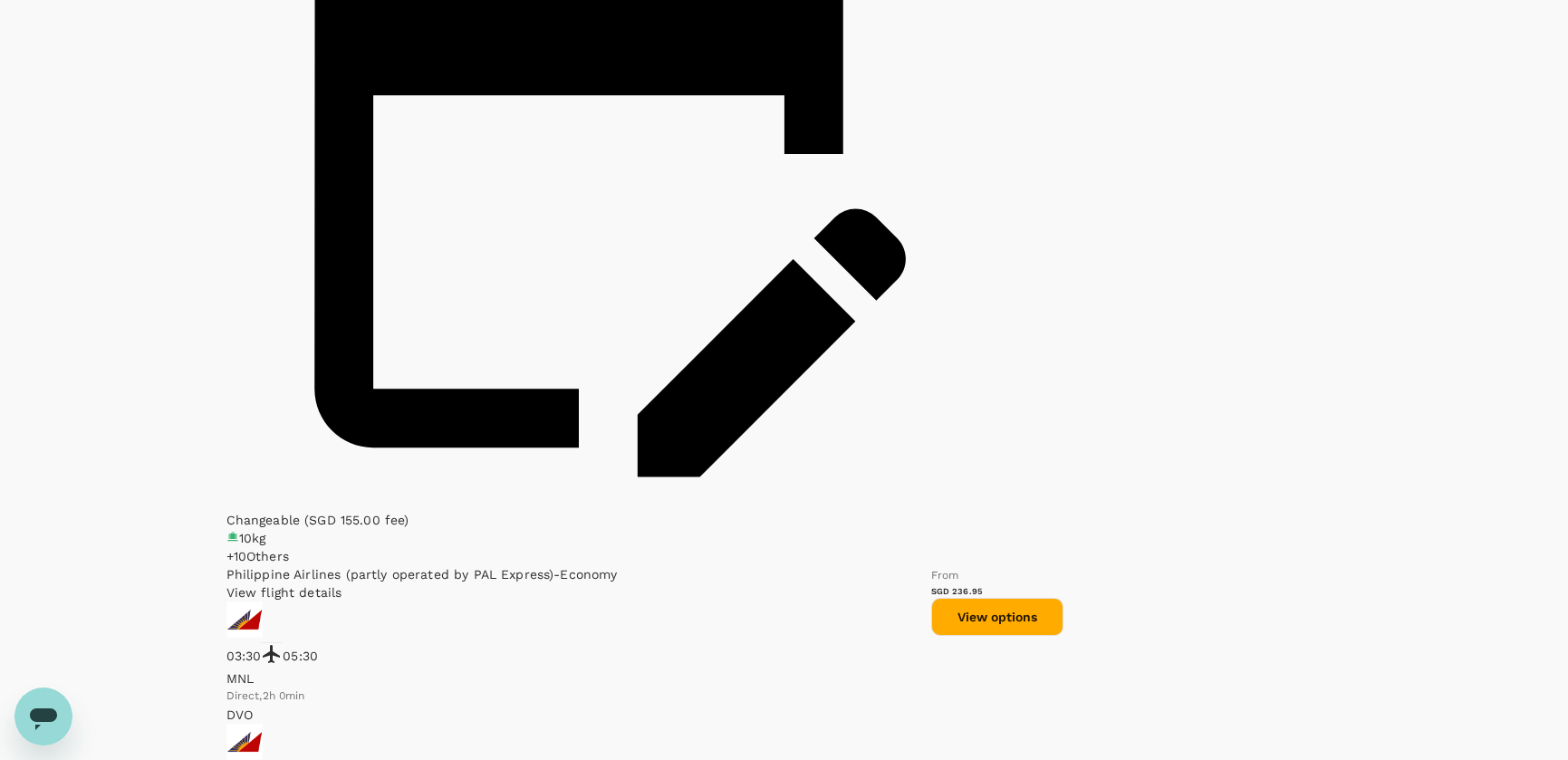
type input "625"
checkbox input "false"
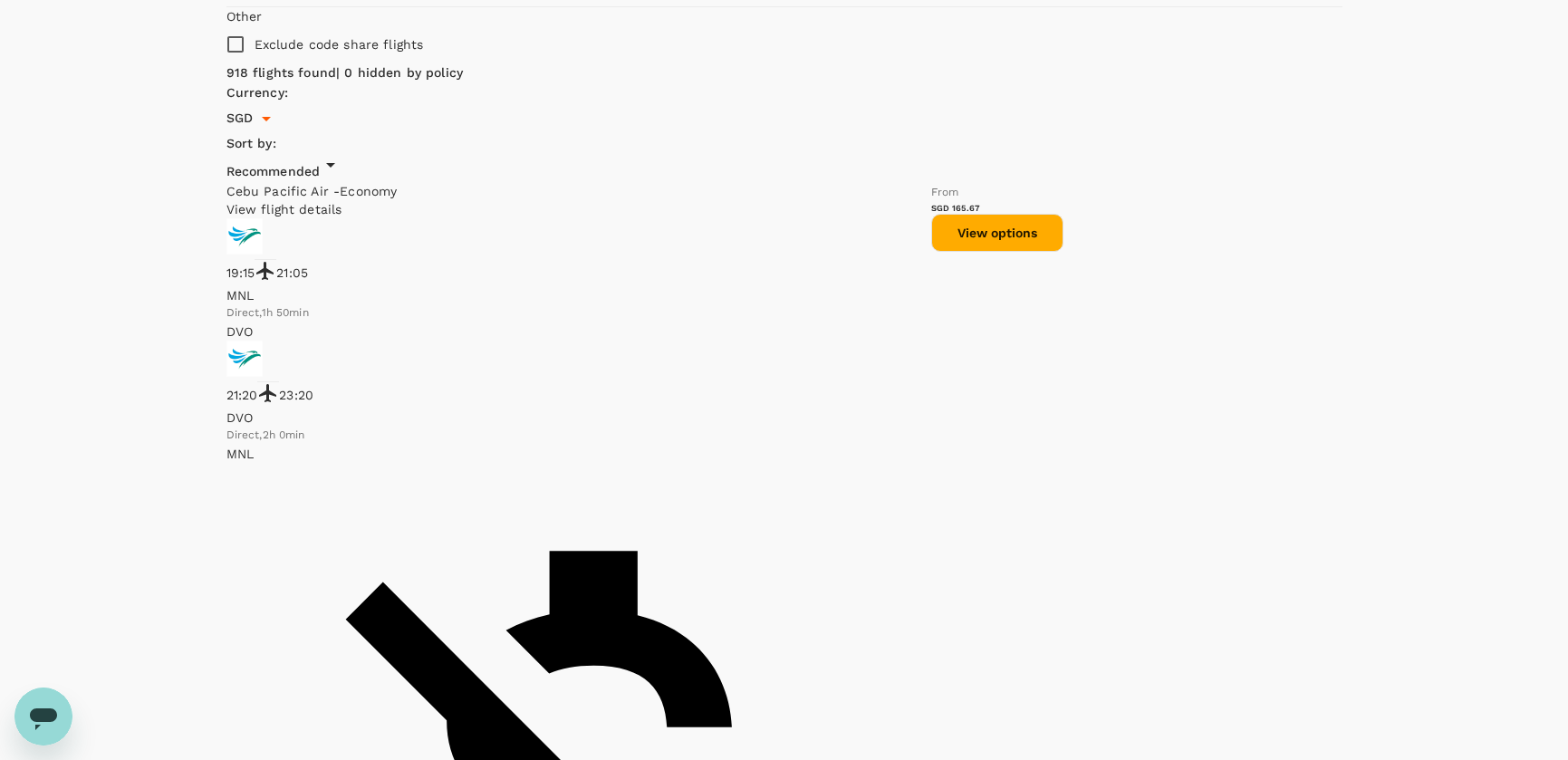
scroll to position [1009, 0]
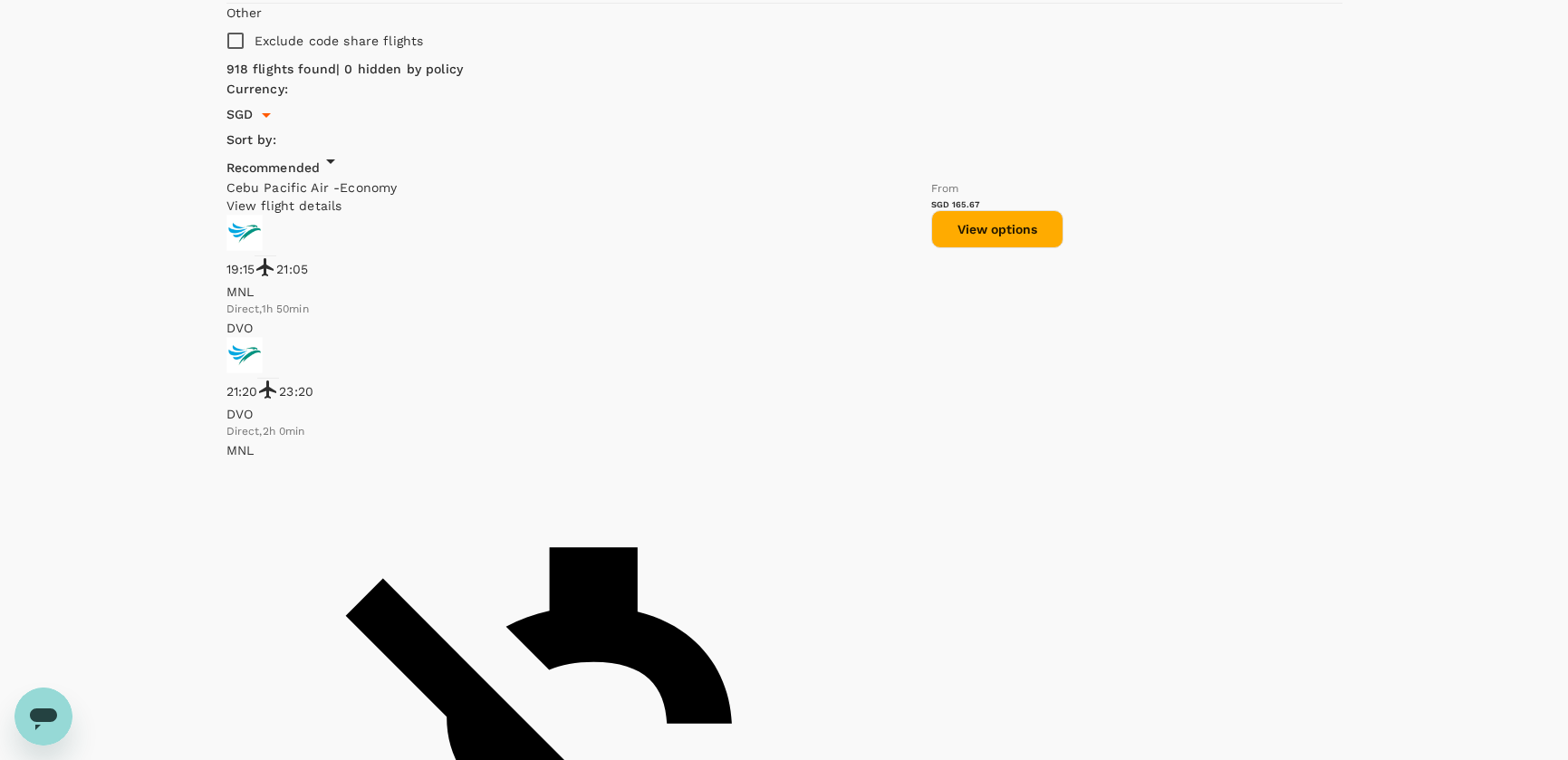
checkbox input "true"
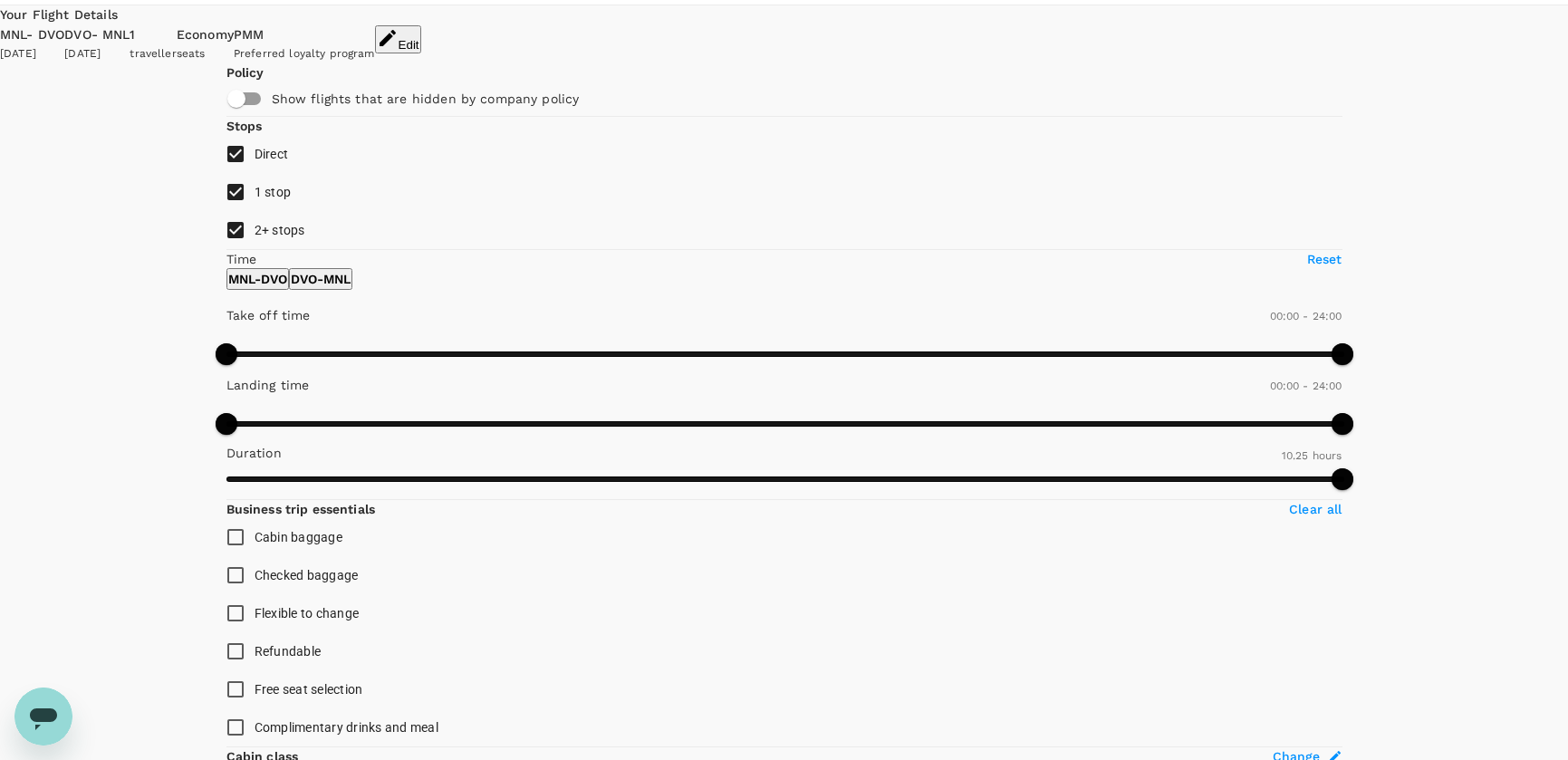
scroll to position [53, 0]
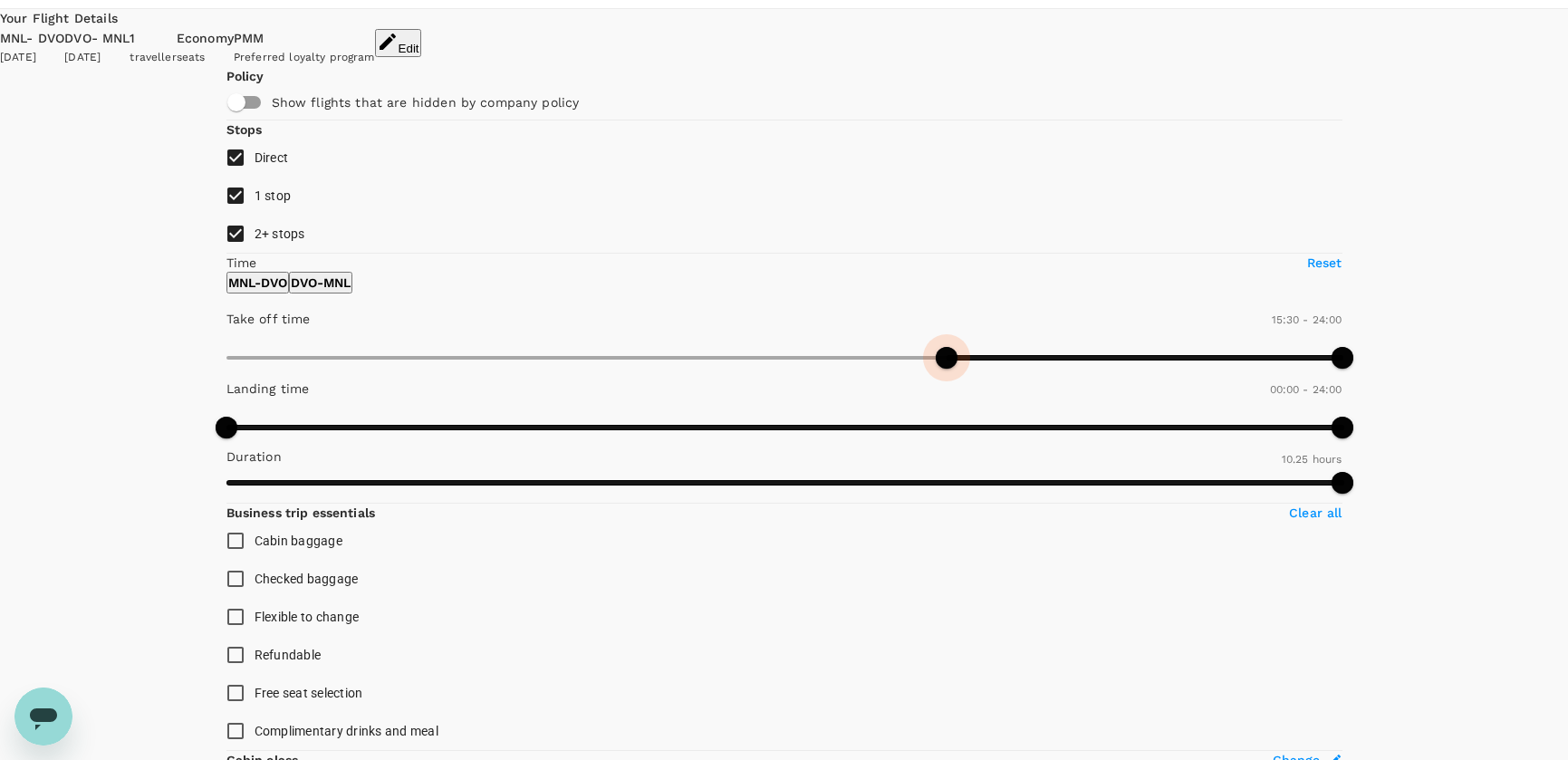
type input "1080"
drag, startPoint x: 217, startPoint y: 489, endPoint x: 434, endPoint y: 508, distance: 217.8
click at [434, 503] on div "Take off time 18:00 - 24:00 Landing time 00:00 - 24:00 Duration 10.25 hours" at bounding box center [784, 406] width 1116 height 195
click at [351, 292] on p "DVO - MNL" at bounding box center [320, 282] width 60 height 18
drag, startPoint x: 237, startPoint y: 482, endPoint x: 461, endPoint y: 500, distance: 224.7
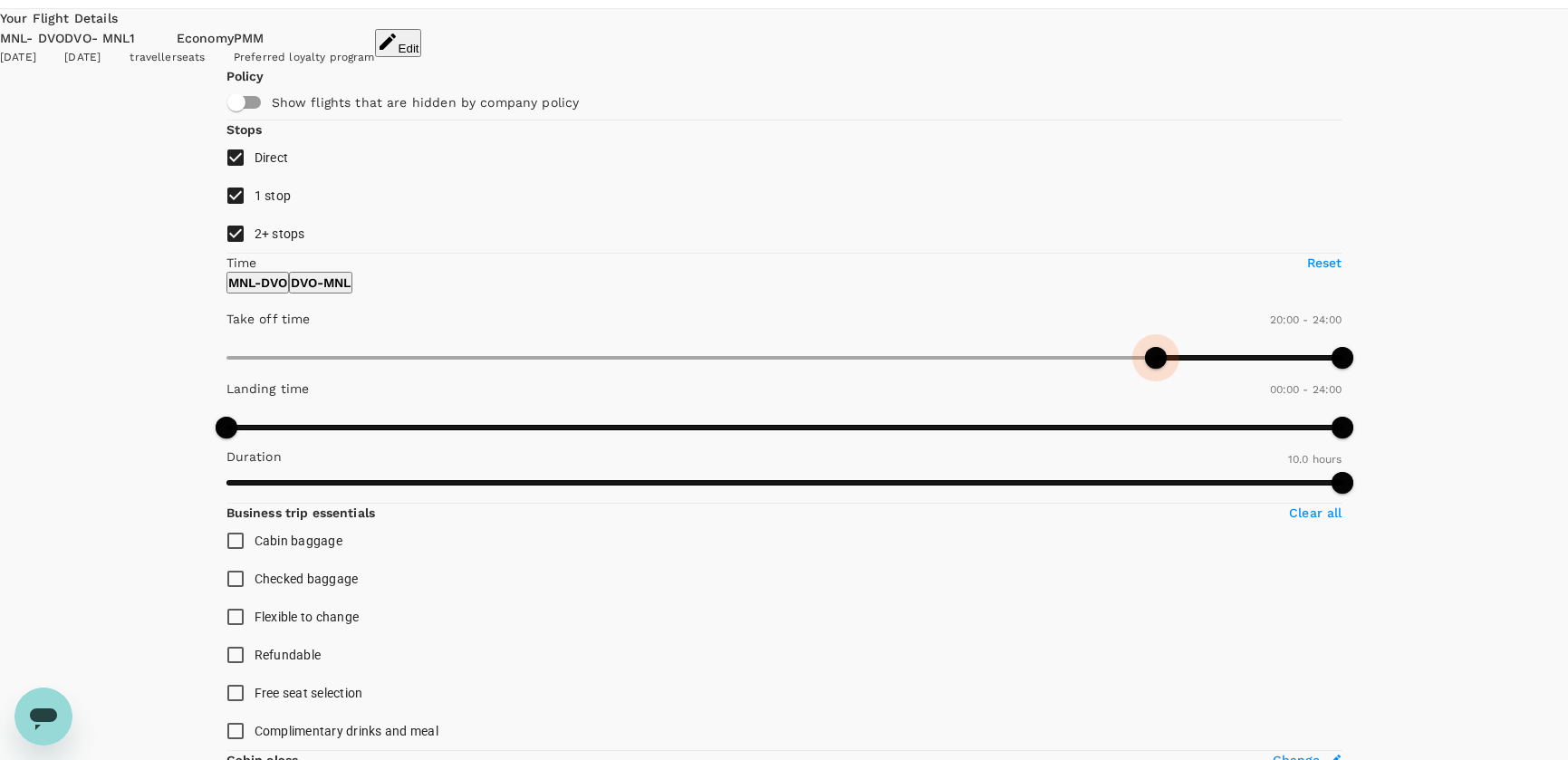
click at [1145, 369] on span at bounding box center [1156, 357] width 22 height 22
type input "1080"
type input "SGD"
type input "1140"
click at [1099, 369] on span at bounding box center [1109, 357] width 22 height 22
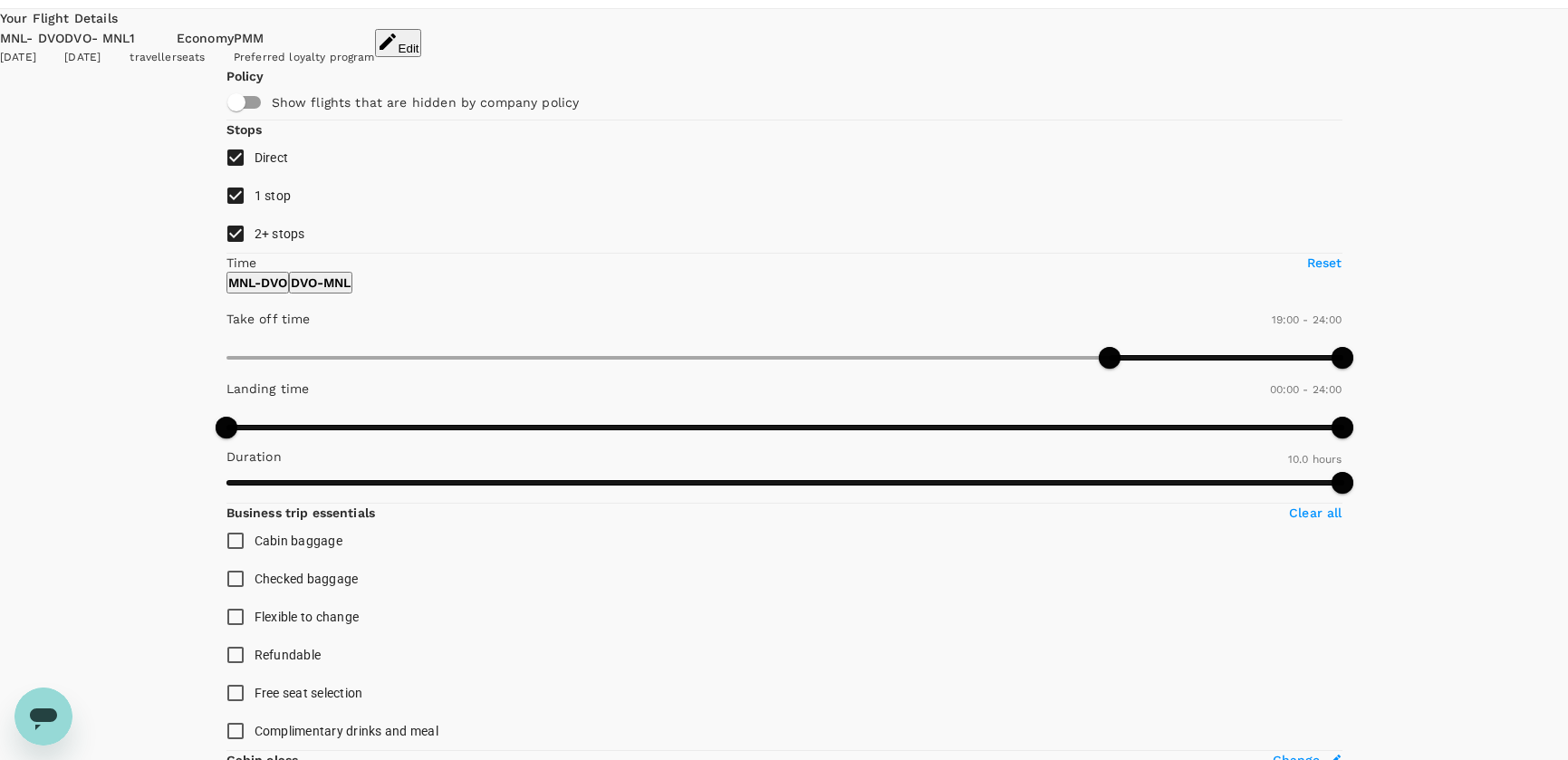
type input "SGD"
click at [285, 294] on button "MNL - DVO" at bounding box center [258, 282] width 63 height 22
type input "960"
drag, startPoint x: 431, startPoint y: 491, endPoint x: 414, endPoint y: 491, distance: 17.0
click at [960, 369] on span at bounding box center [970, 357] width 22 height 22
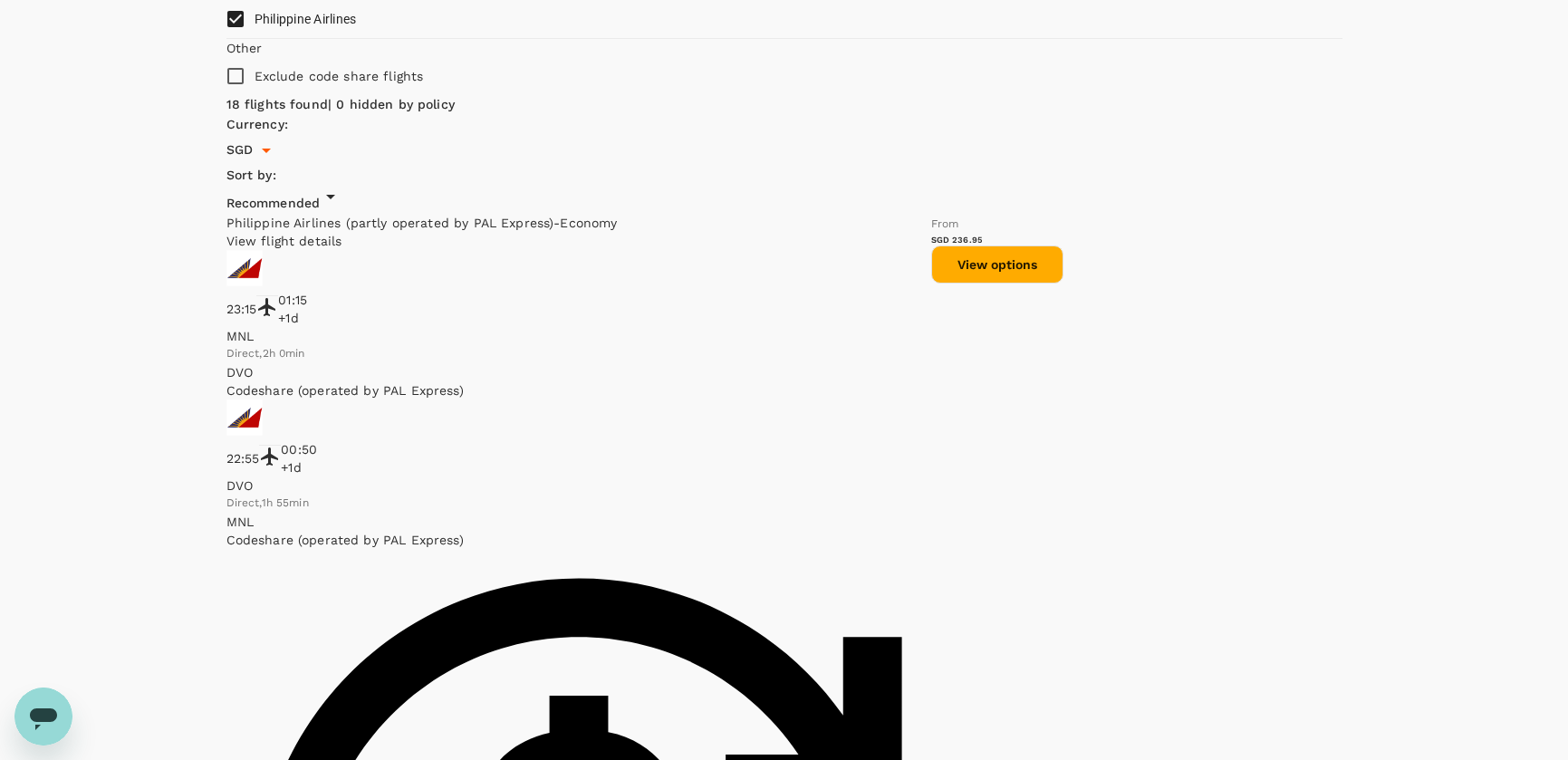
scroll to position [978, 0]
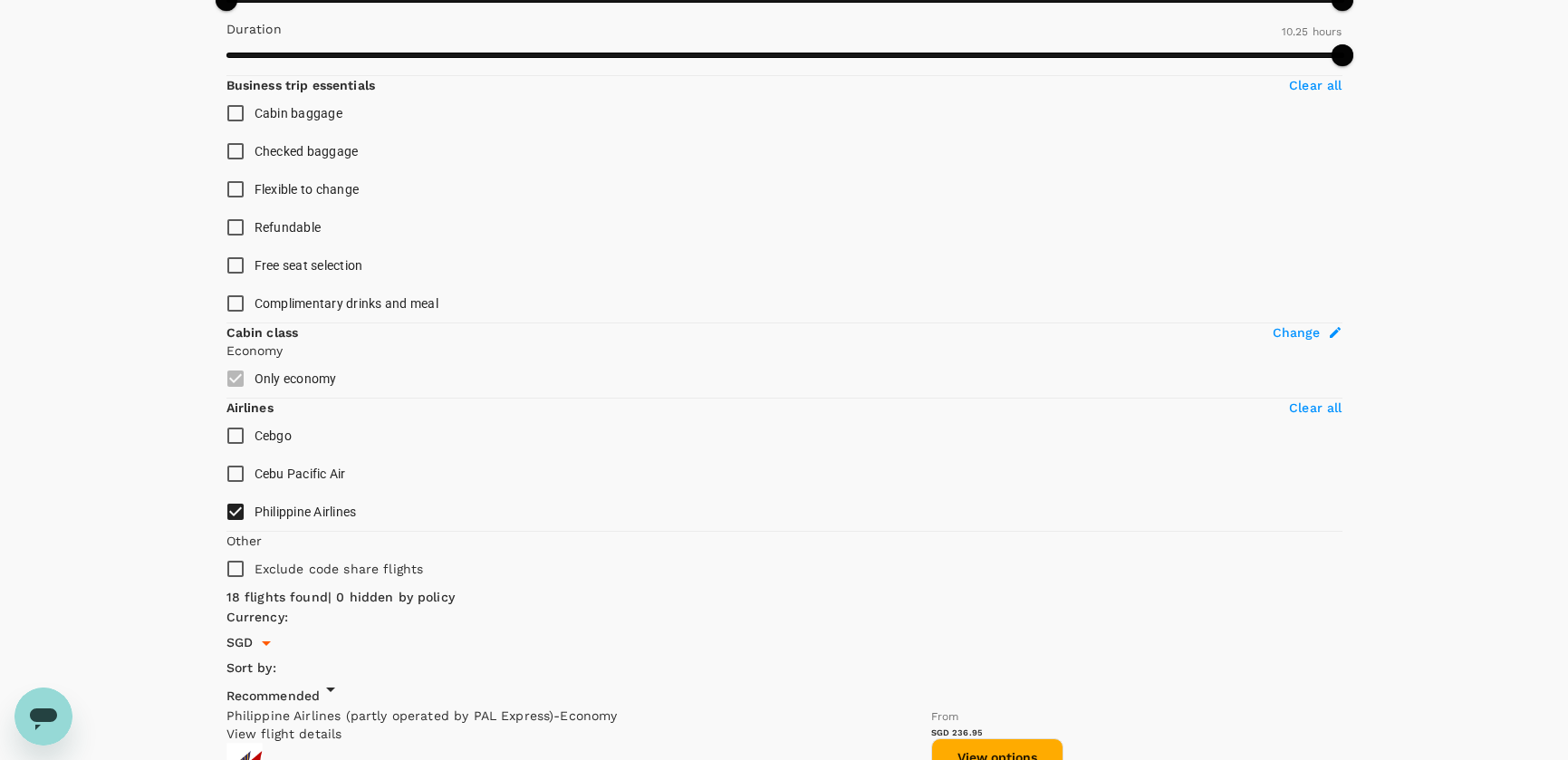
scroll to position [484, 0]
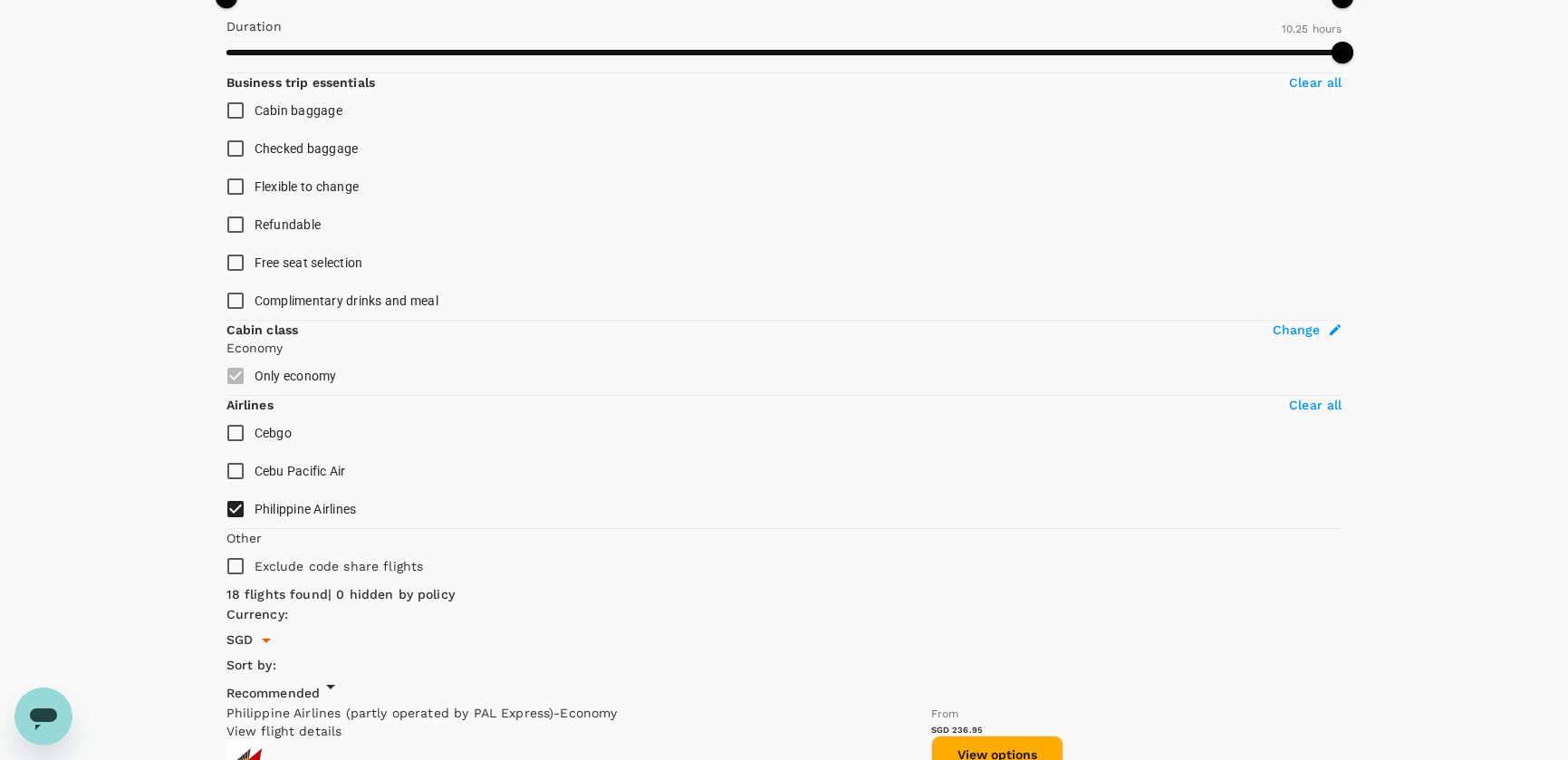
click at [234, 168] on input "Checked baggage" at bounding box center [236, 149] width 38 height 38
checkbox input "true"
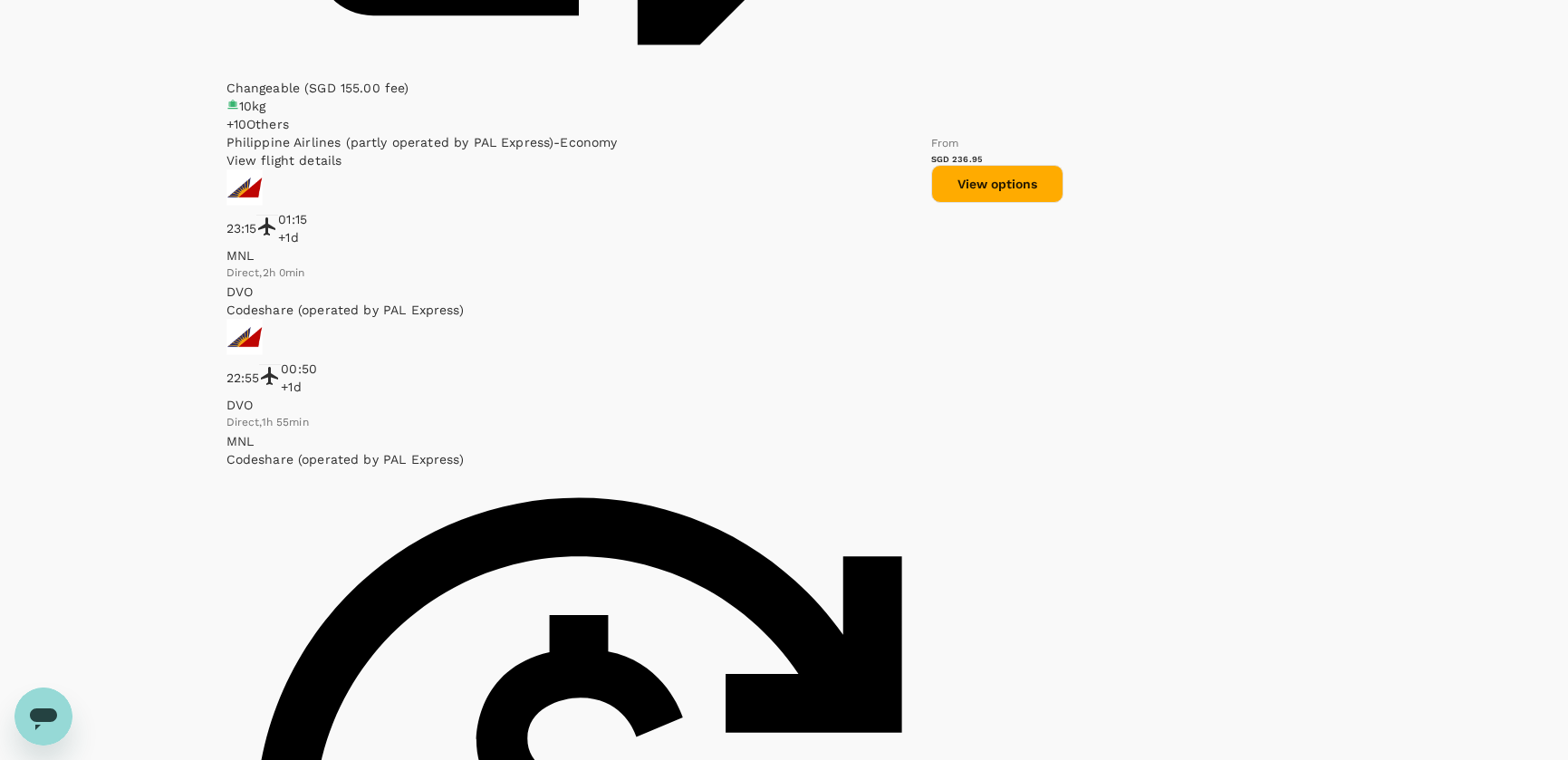
scroll to position [2872, 1]
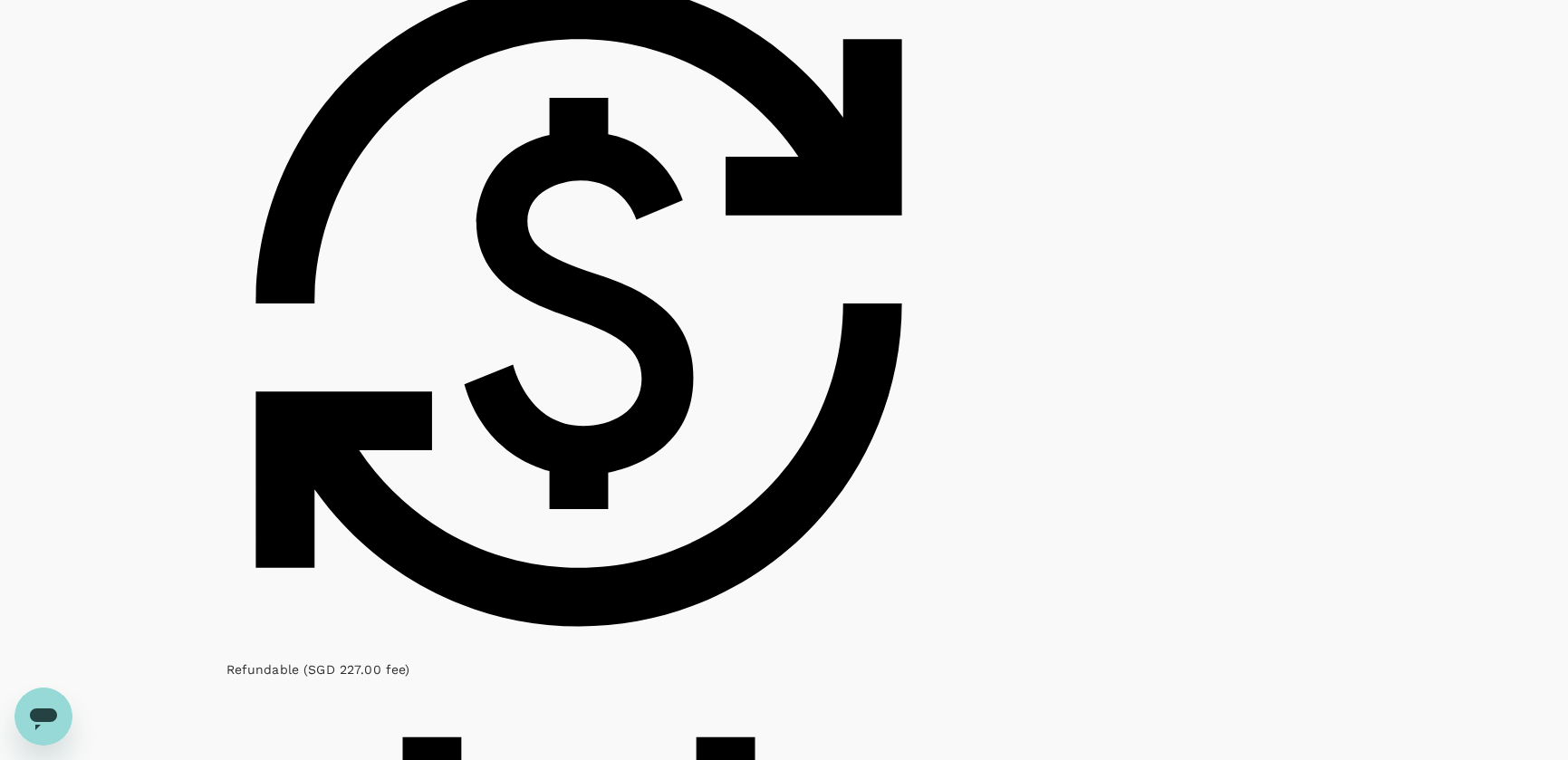
scroll to position [3393, 0]
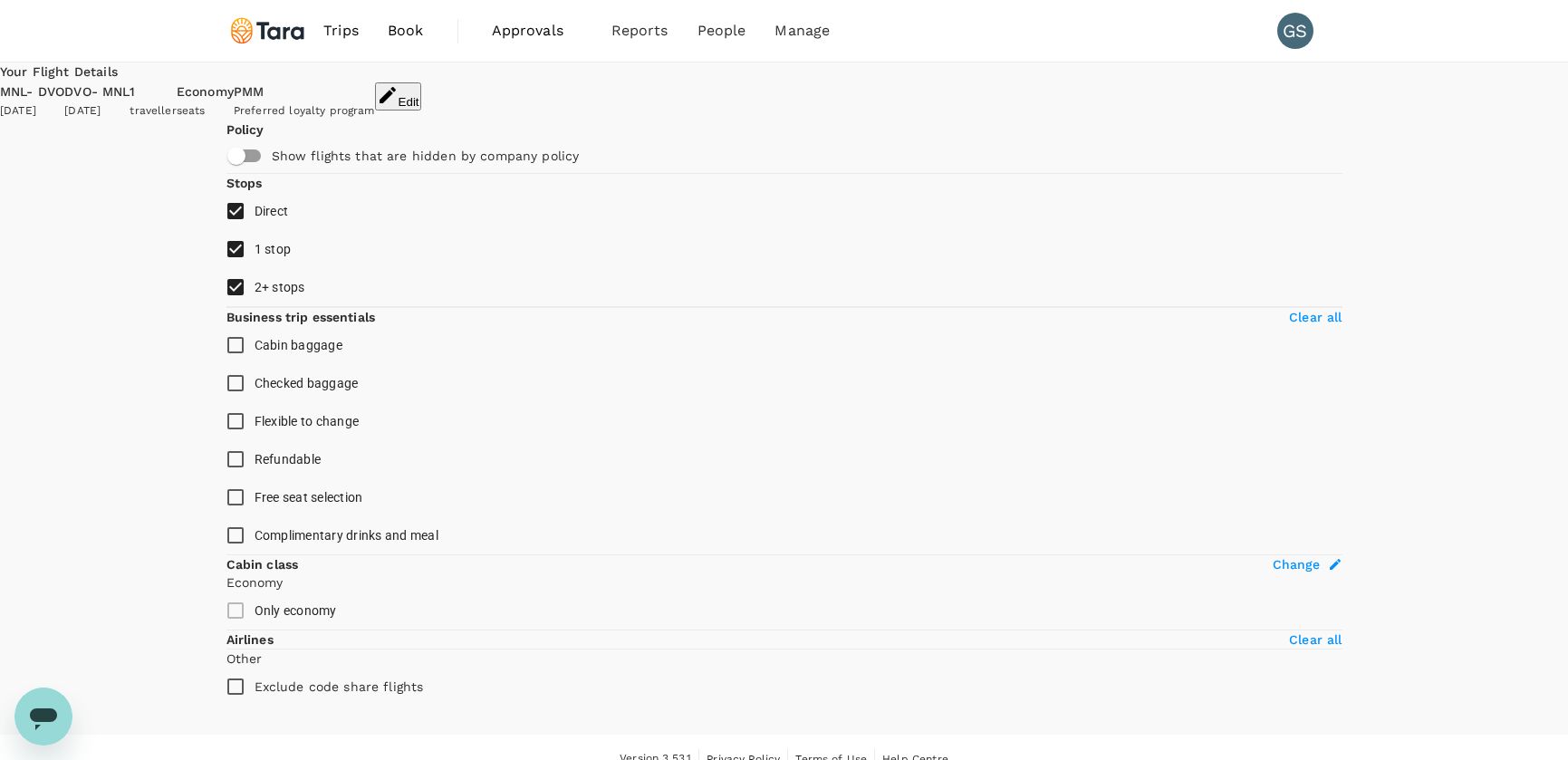
scroll to position [1, 0]
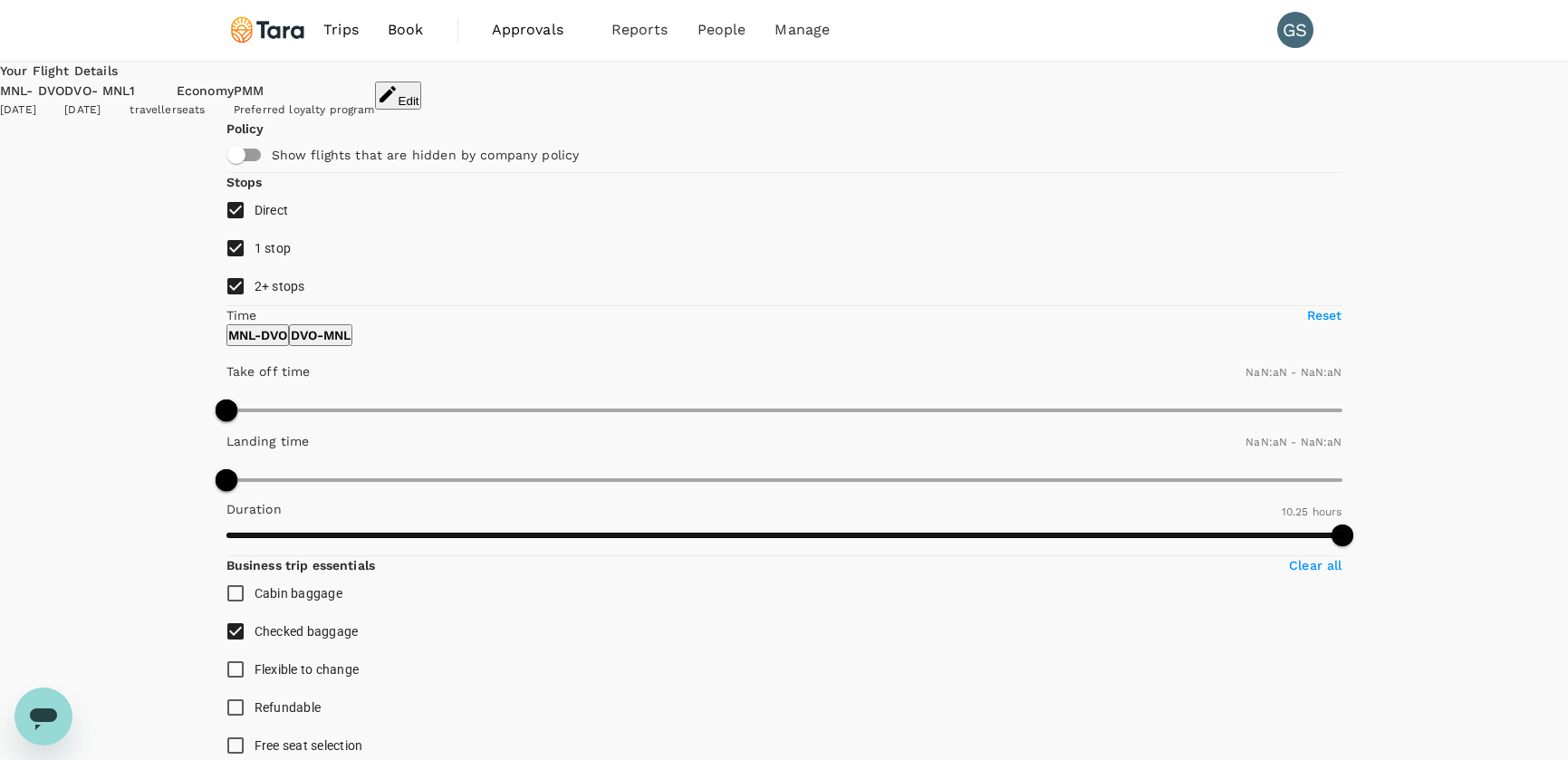
type input "SGD"
type input "960"
type input "1440"
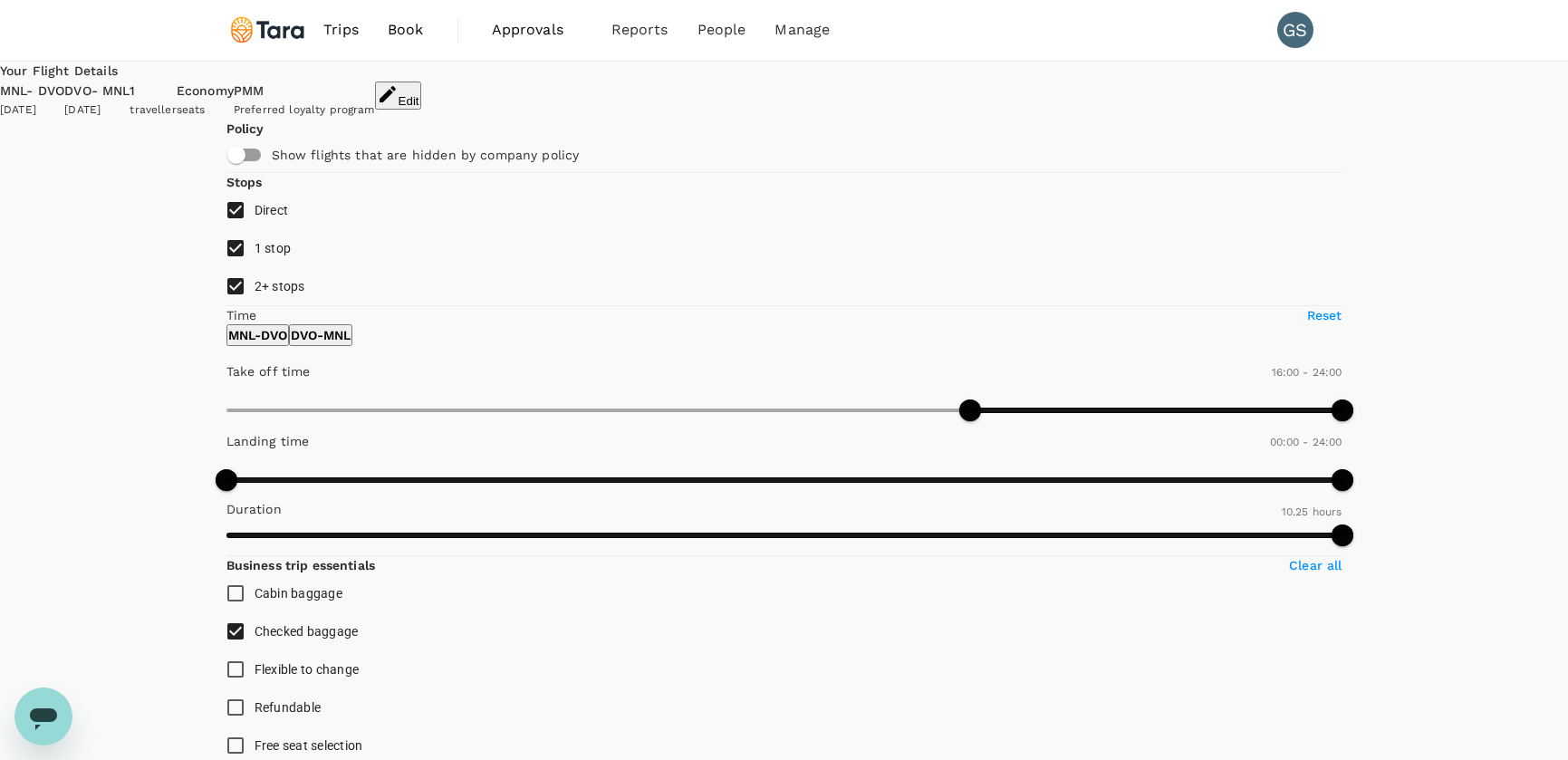
click at [229, 267] on input "1 stop" at bounding box center [236, 248] width 38 height 38
checkbox input "false"
click at [231, 305] on input "2+ stops" at bounding box center [236, 286] width 38 height 38
checkbox input "false"
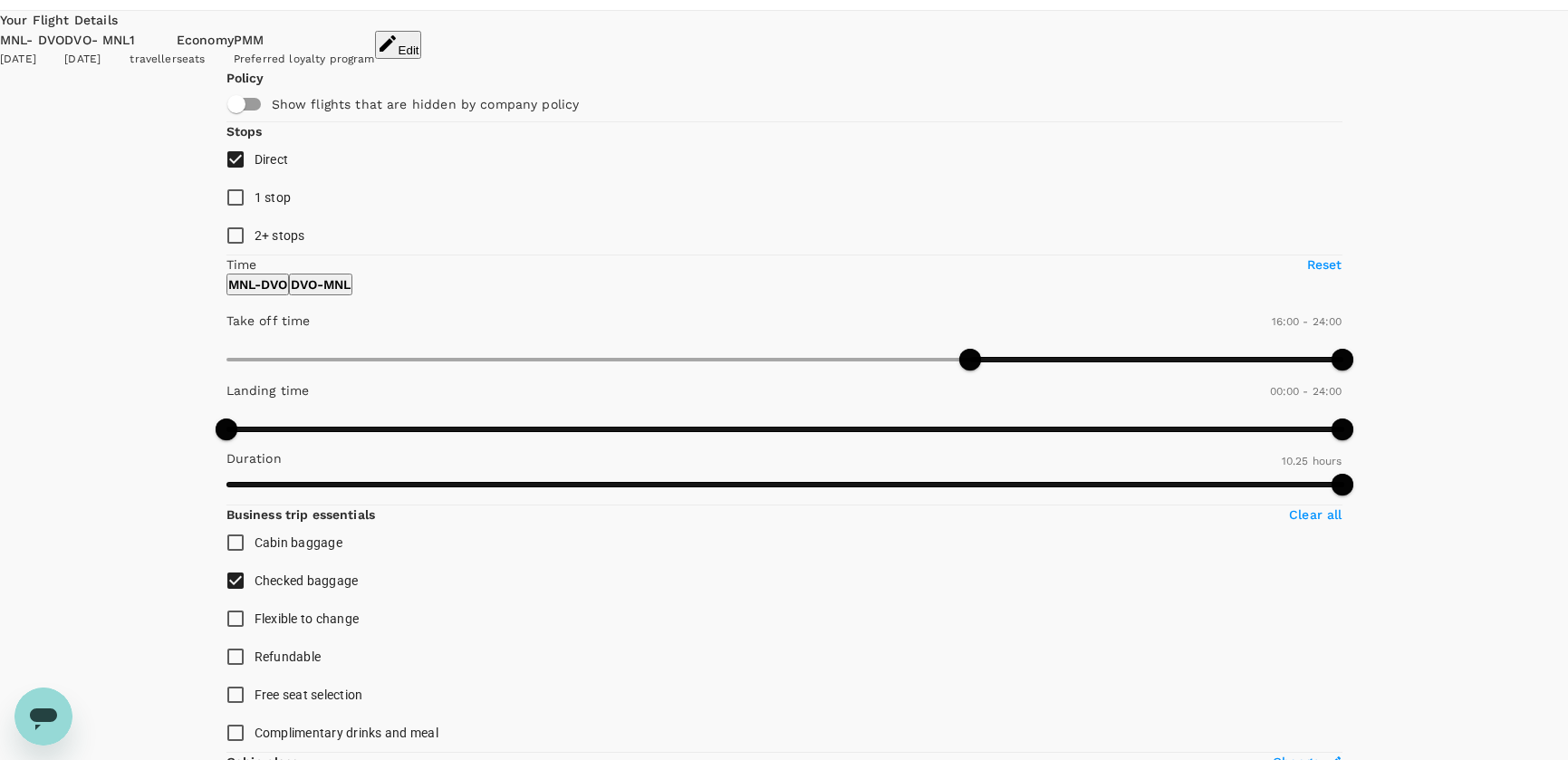
scroll to position [52, 0]
click at [351, 293] on p "DVO - MNL" at bounding box center [320, 283] width 60 height 18
type input "1110"
click at [1075, 370] on span at bounding box center [1086, 358] width 22 height 22
click at [280, 293] on p "MNL - DVO" at bounding box center [258, 283] width 59 height 18
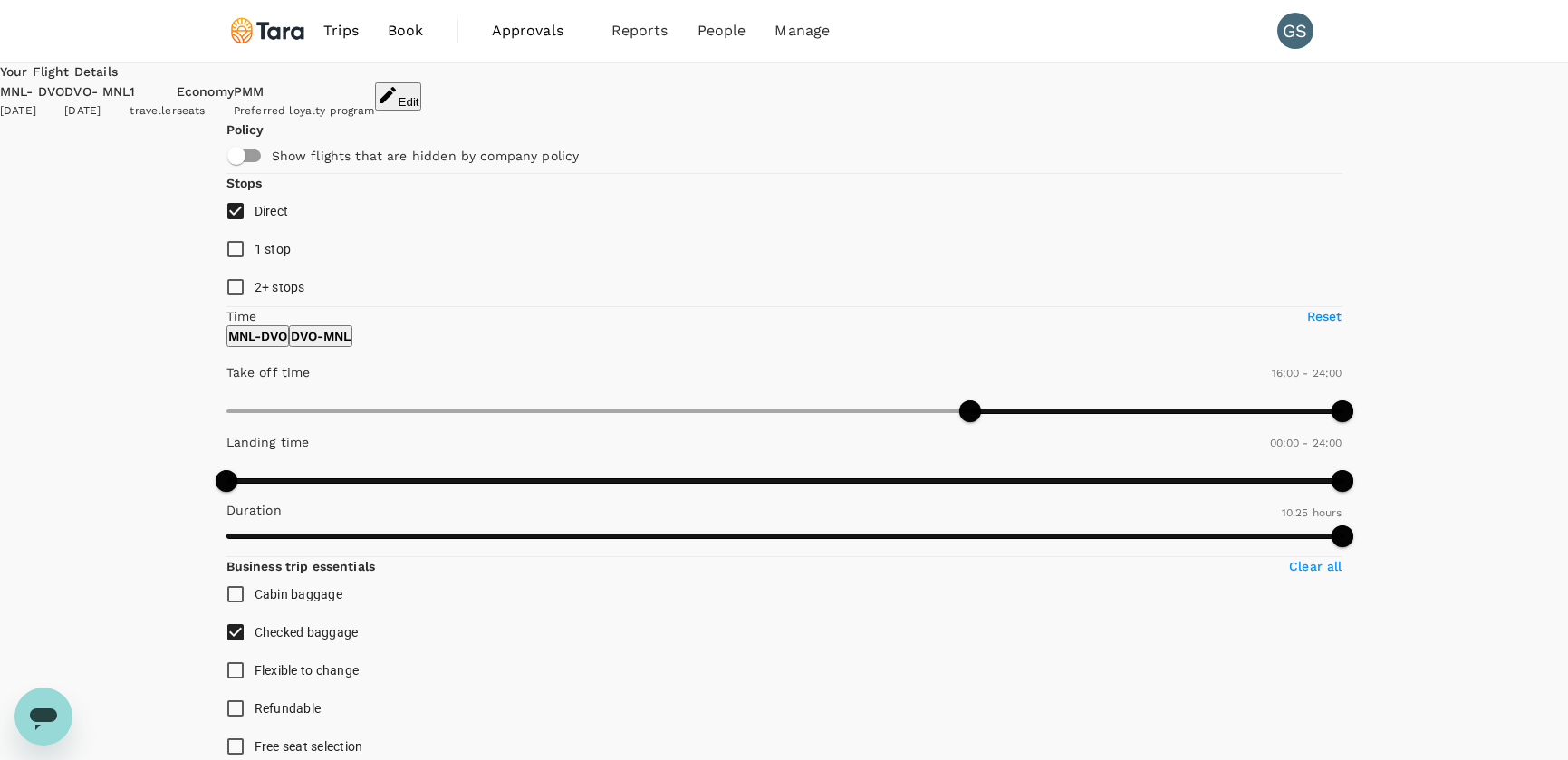
scroll to position [0, 0]
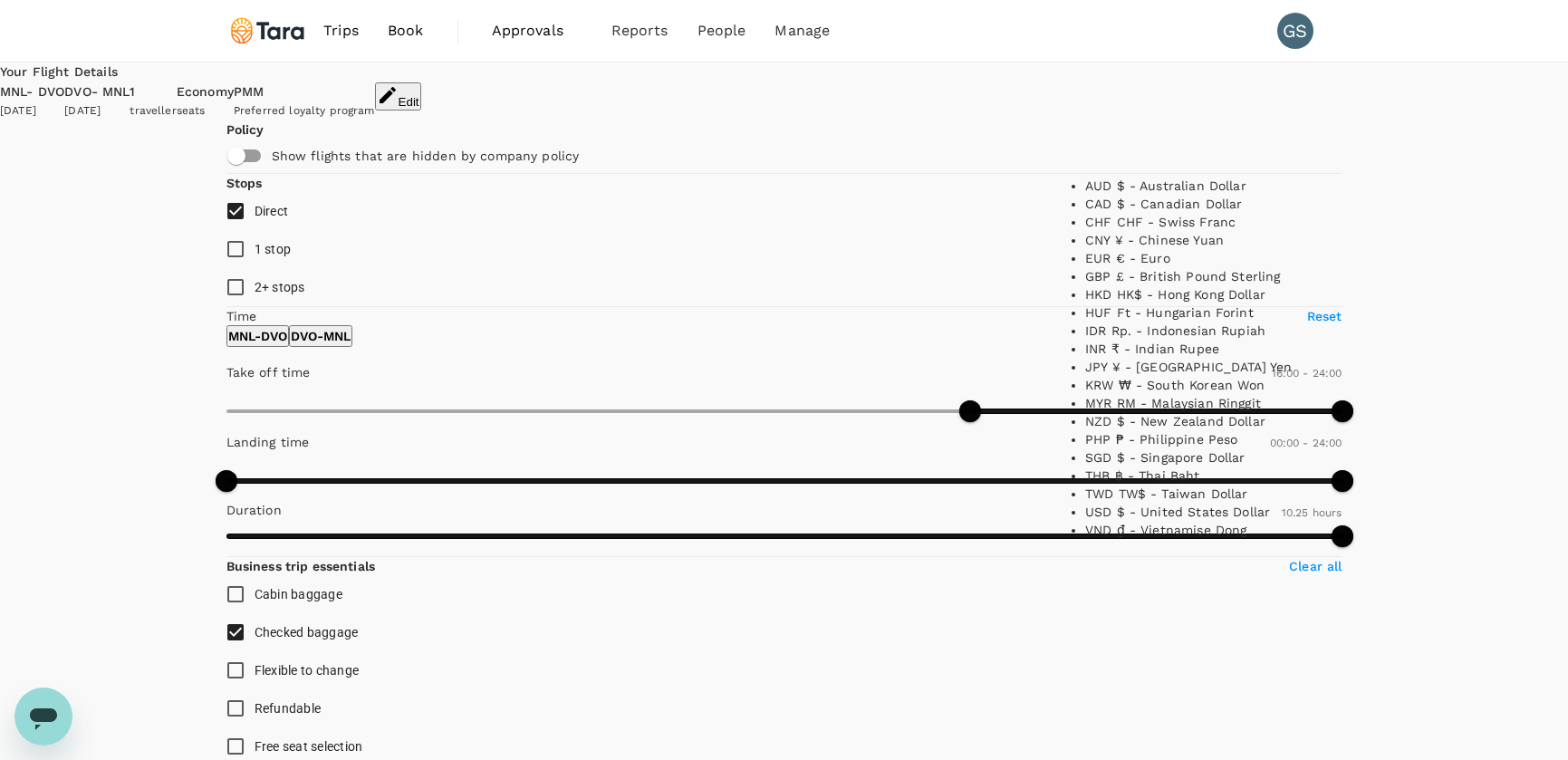
scroll to position [375, 0]
click at [1162, 430] on li "PHP ₱ - Philippine Peso" at bounding box center [1198, 439] width 226 height 18
type input "PHP"
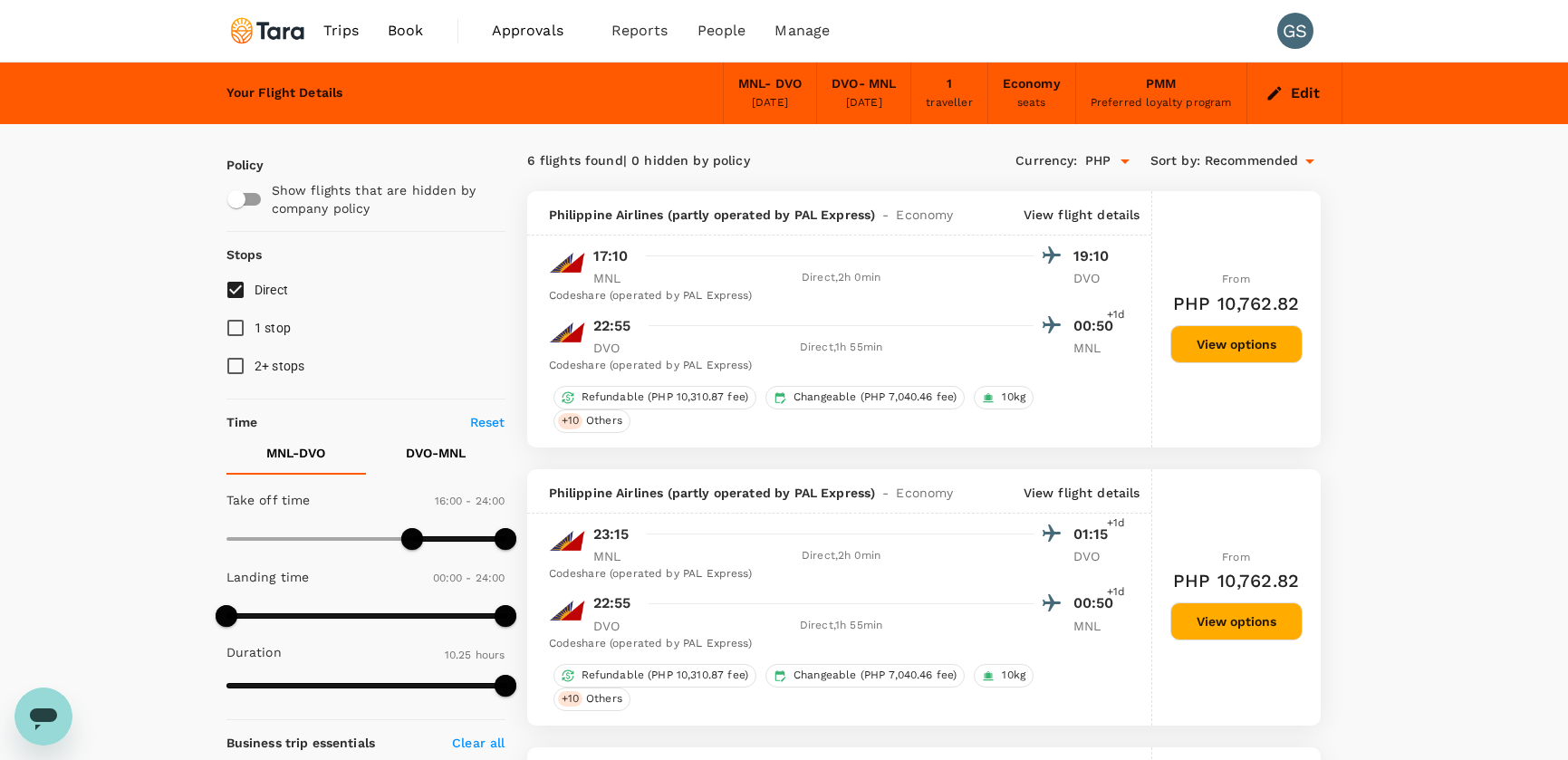
click at [1295, 161] on span "Recommended" at bounding box center [1252, 161] width 94 height 20
type input "PHP"
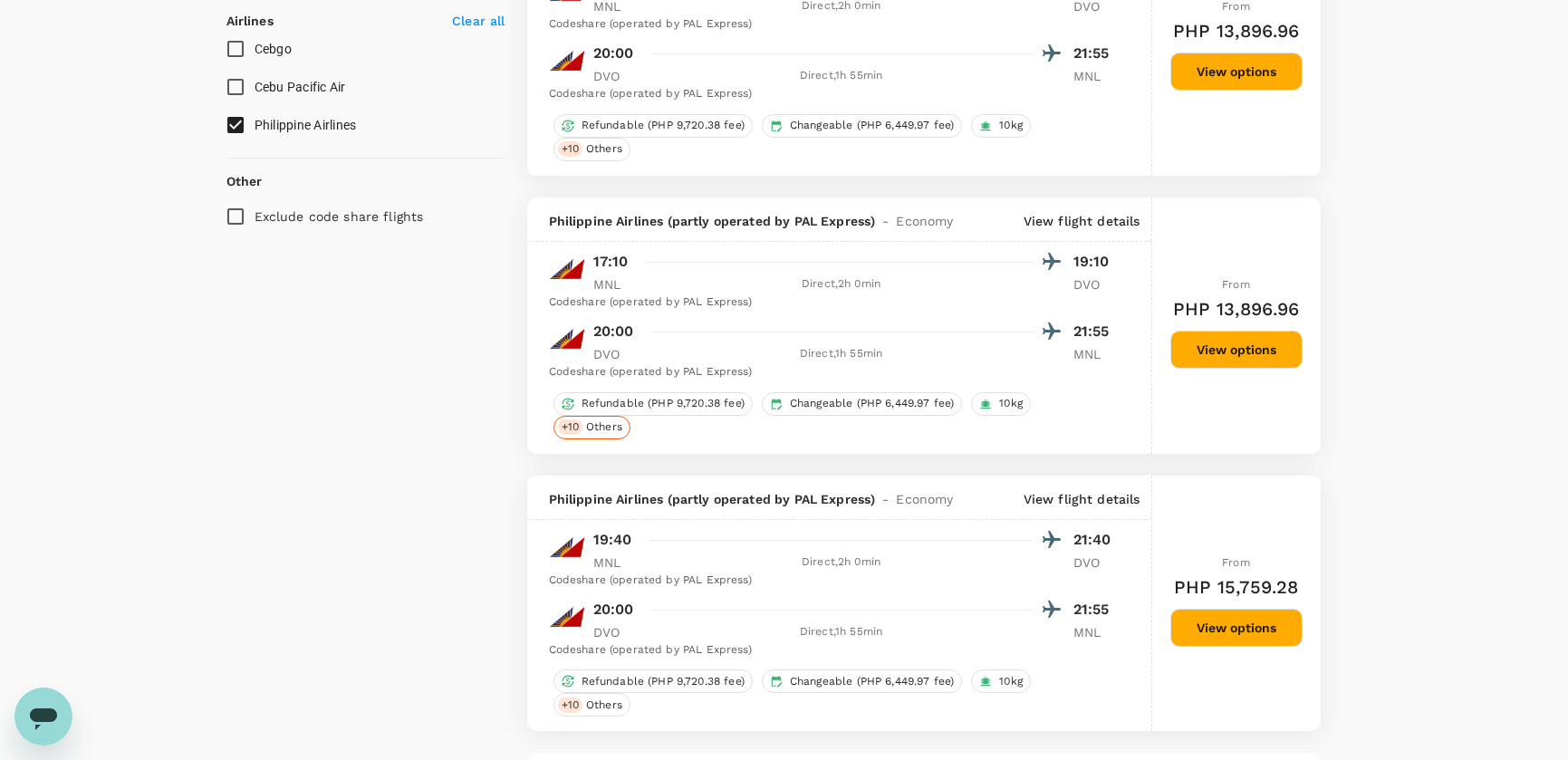
scroll to position [1107, 0]
click at [577, 426] on div "+ 10 Others" at bounding box center [591, 426] width 77 height 24
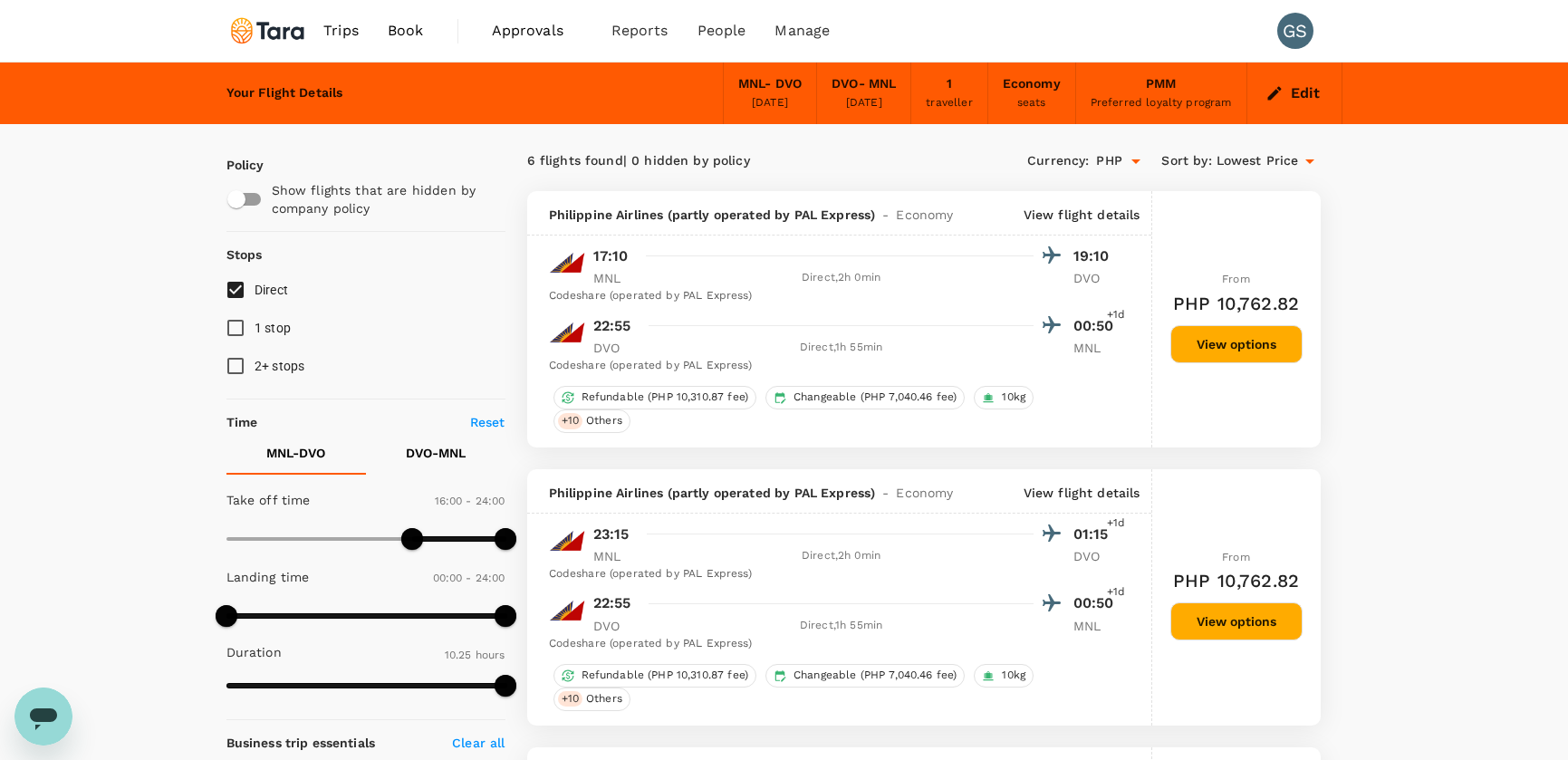
scroll to position [0, 0]
